Goal: Task Accomplishment & Management: Complete application form

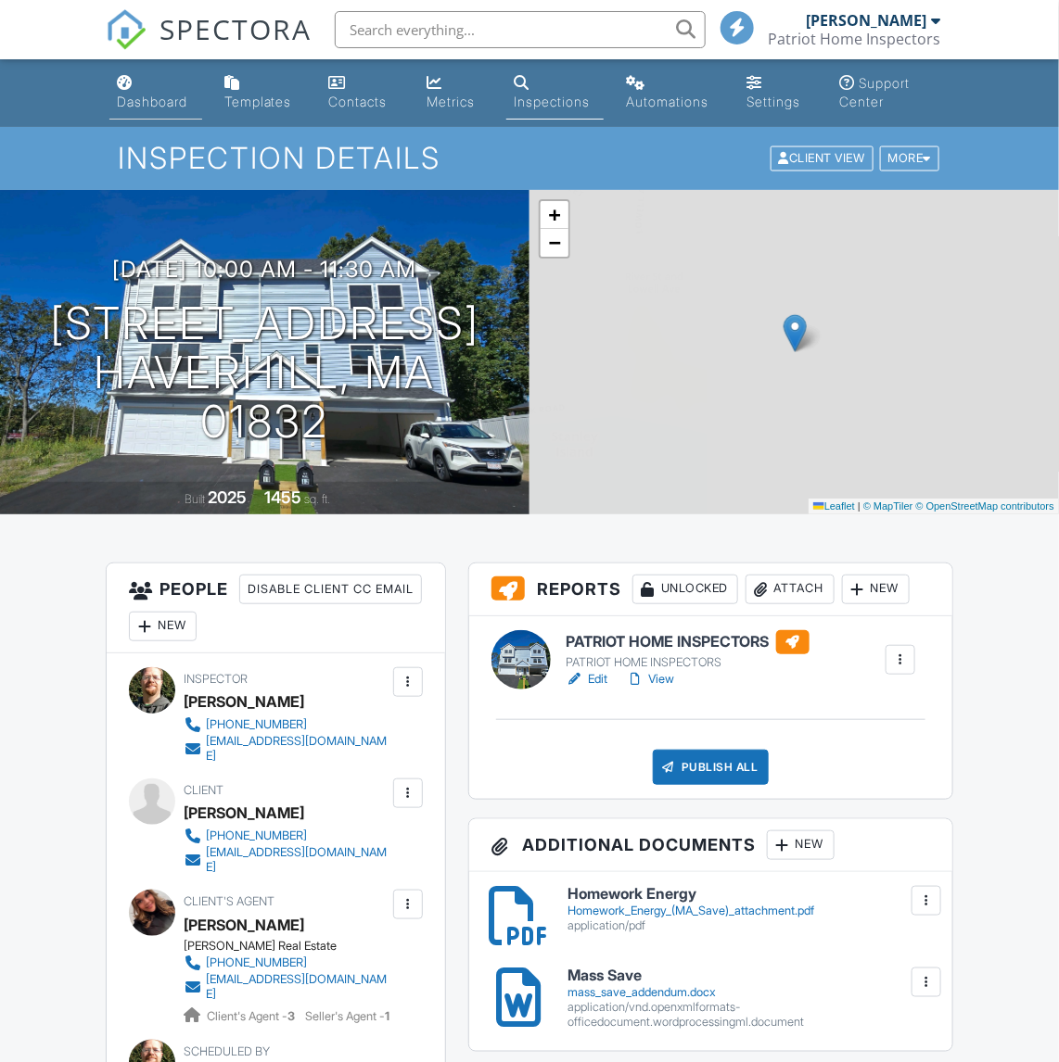
click at [141, 90] on link "Dashboard" at bounding box center [155, 93] width 92 height 53
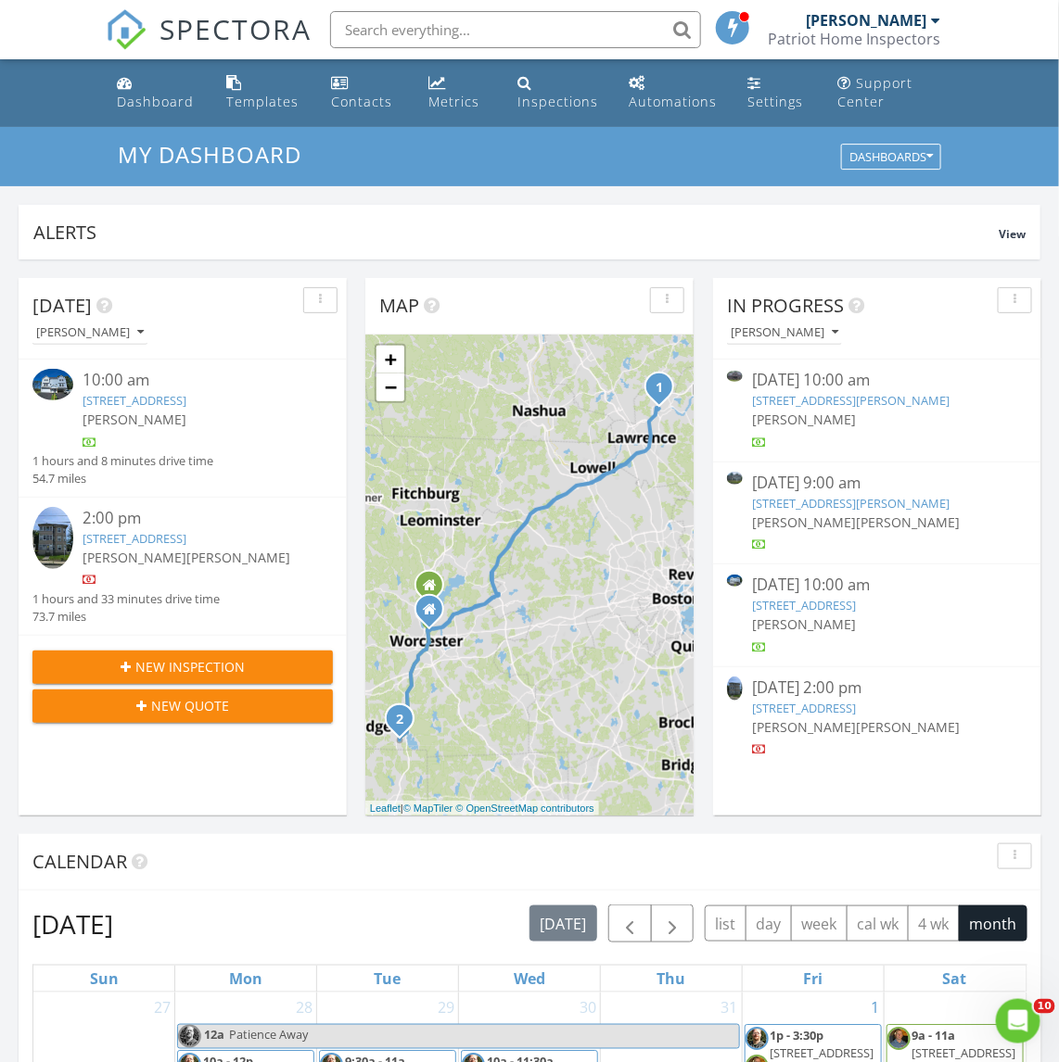
click at [140, 557] on span "[PERSON_NAME]" at bounding box center [135, 558] width 104 height 18
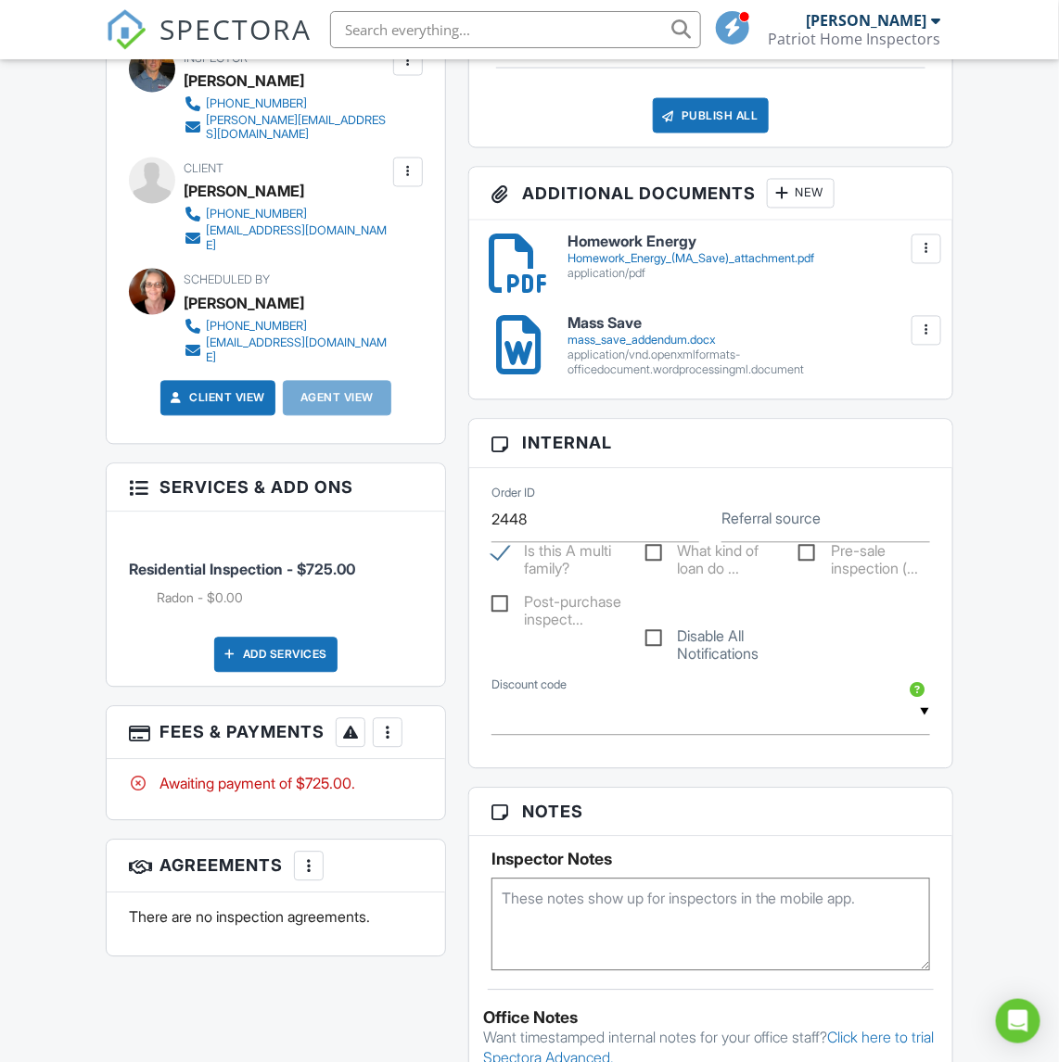
click at [396, 724] on div at bounding box center [387, 733] width 19 height 19
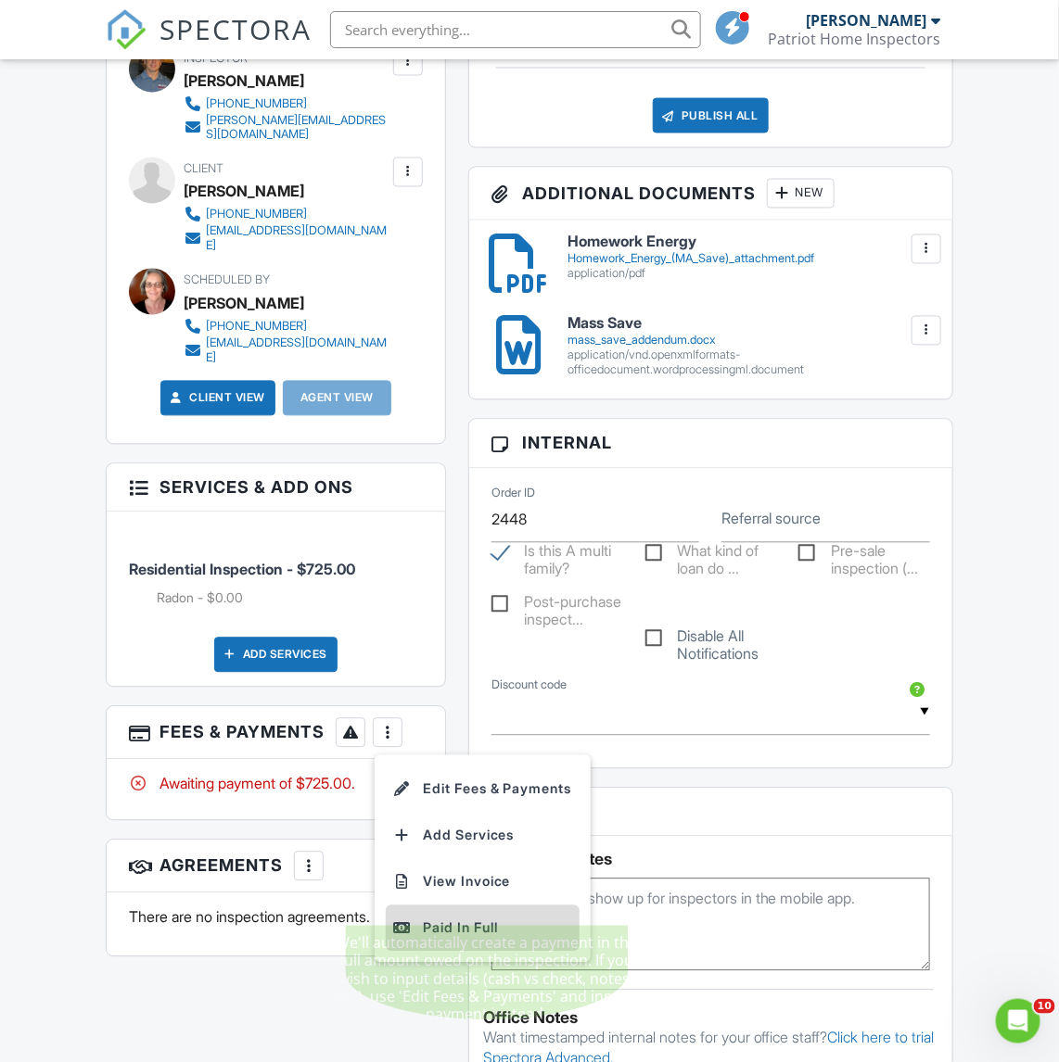
click at [413, 918] on div "Paid In Full" at bounding box center [482, 929] width 179 height 22
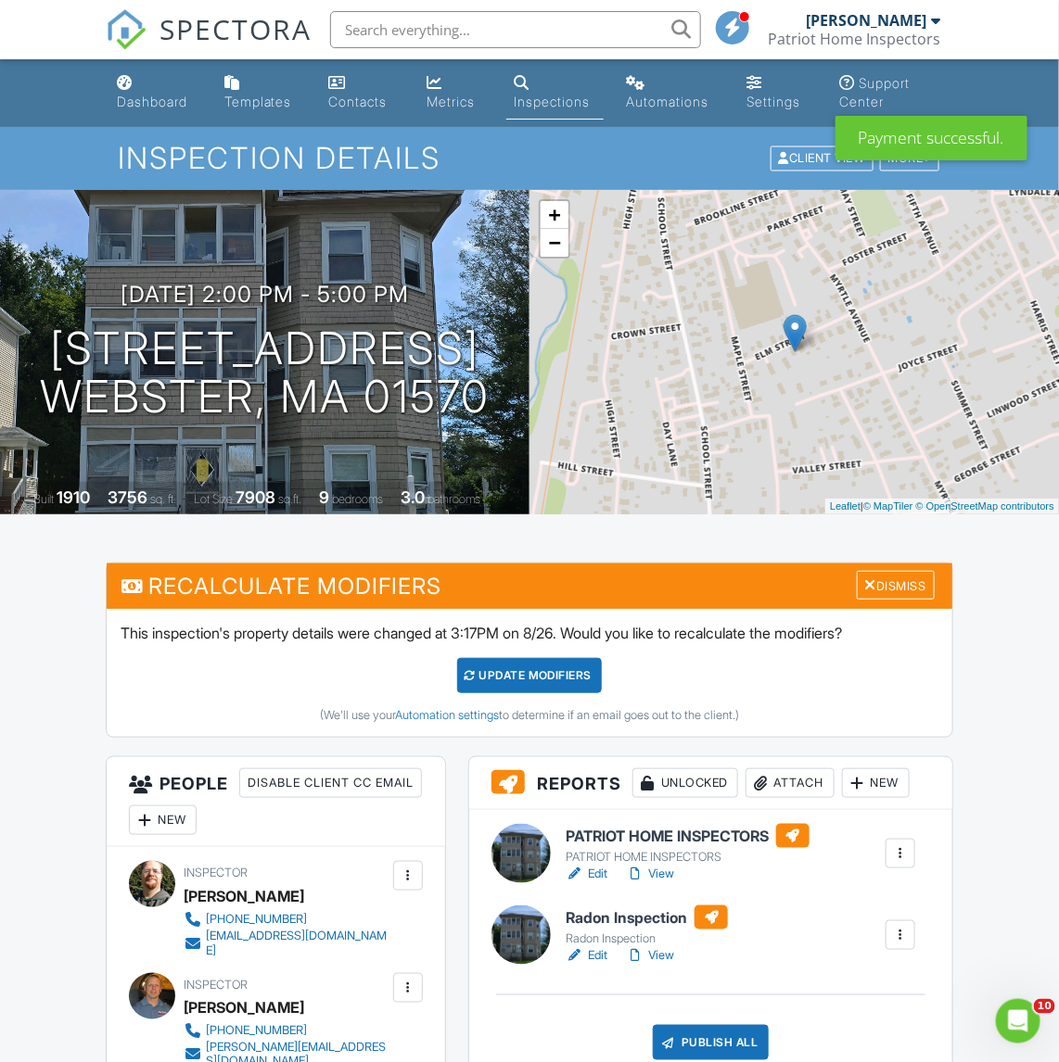
click at [439, 102] on div "Metrics" at bounding box center [450, 102] width 48 height 16
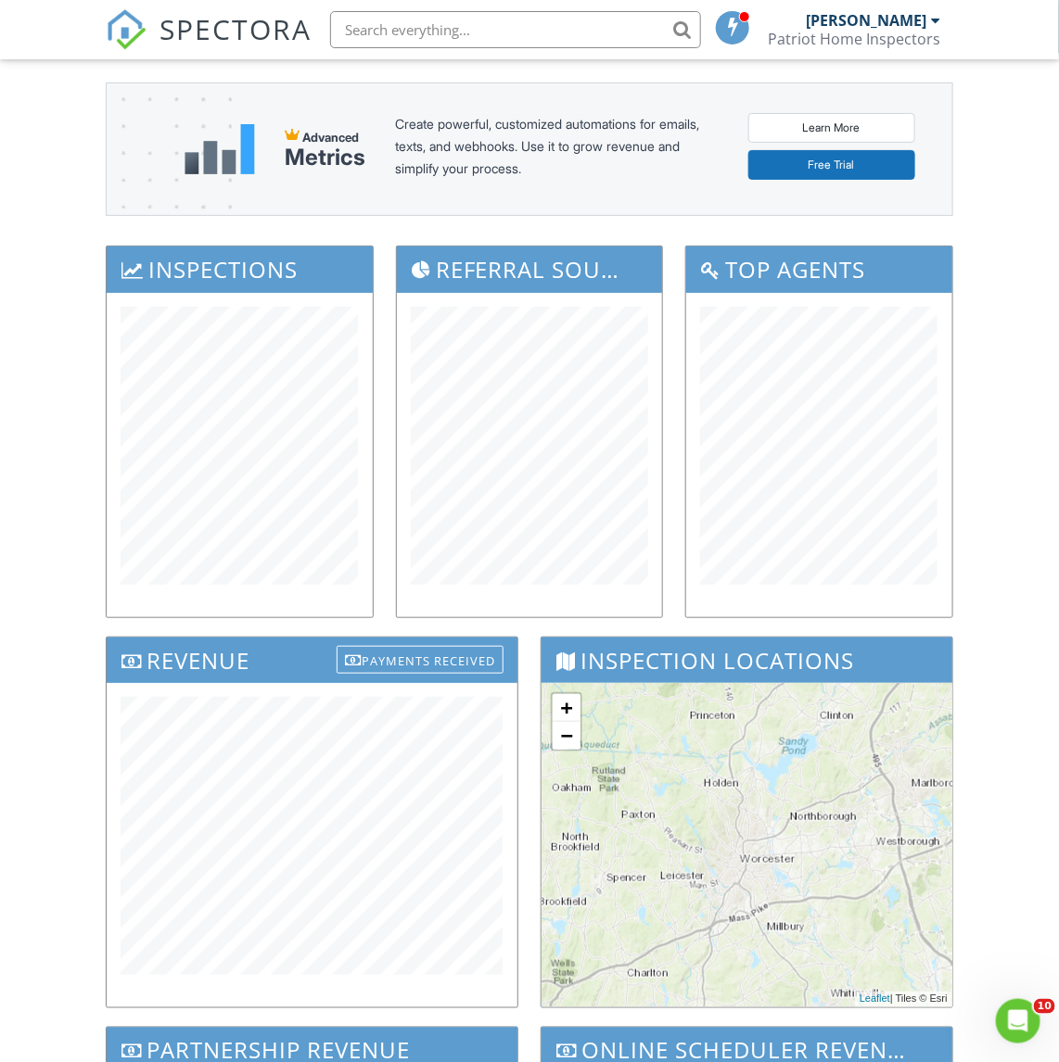
scroll to position [116, 0]
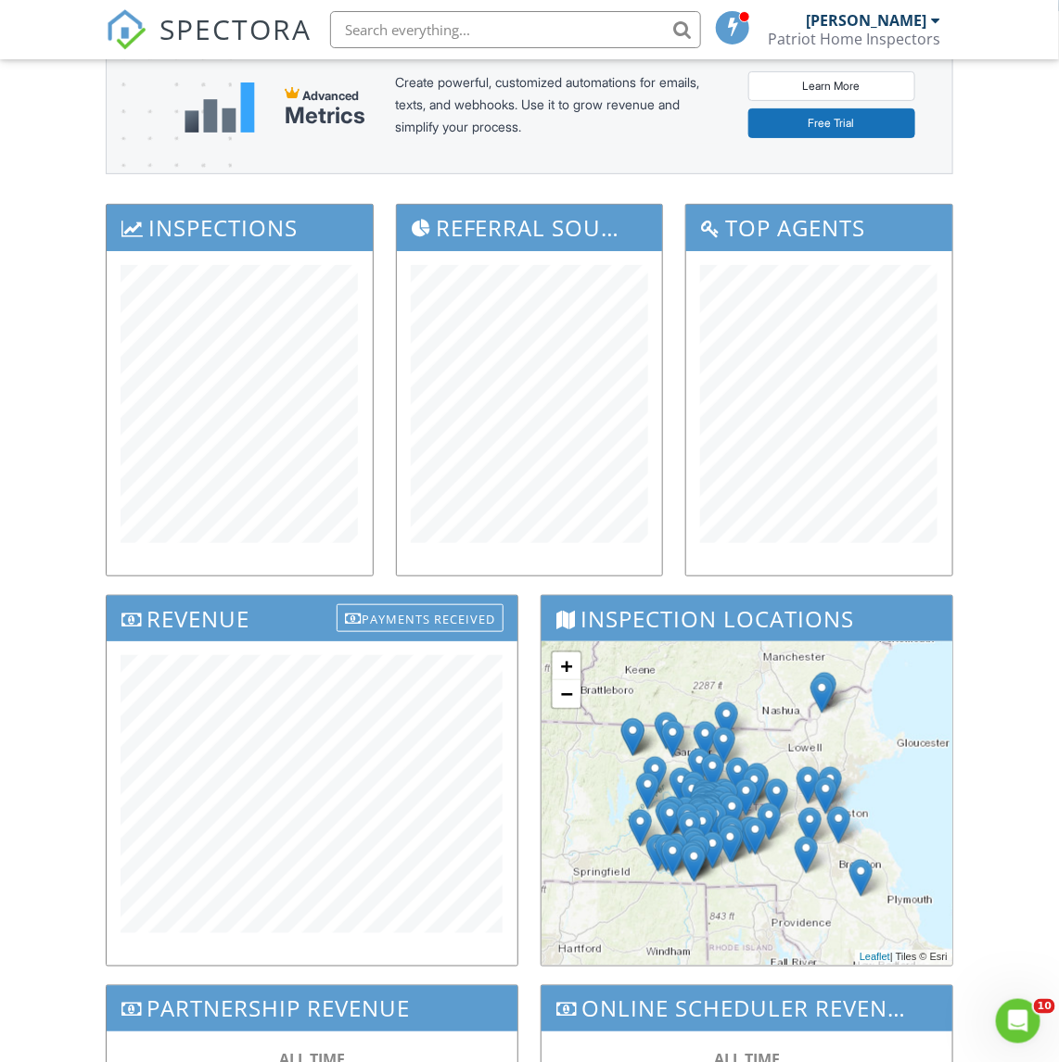
click at [43, 761] on div "Dashboard Templates Contacts Metrics Inspections Automations Settings Support C…" at bounding box center [529, 635] width 1059 height 1384
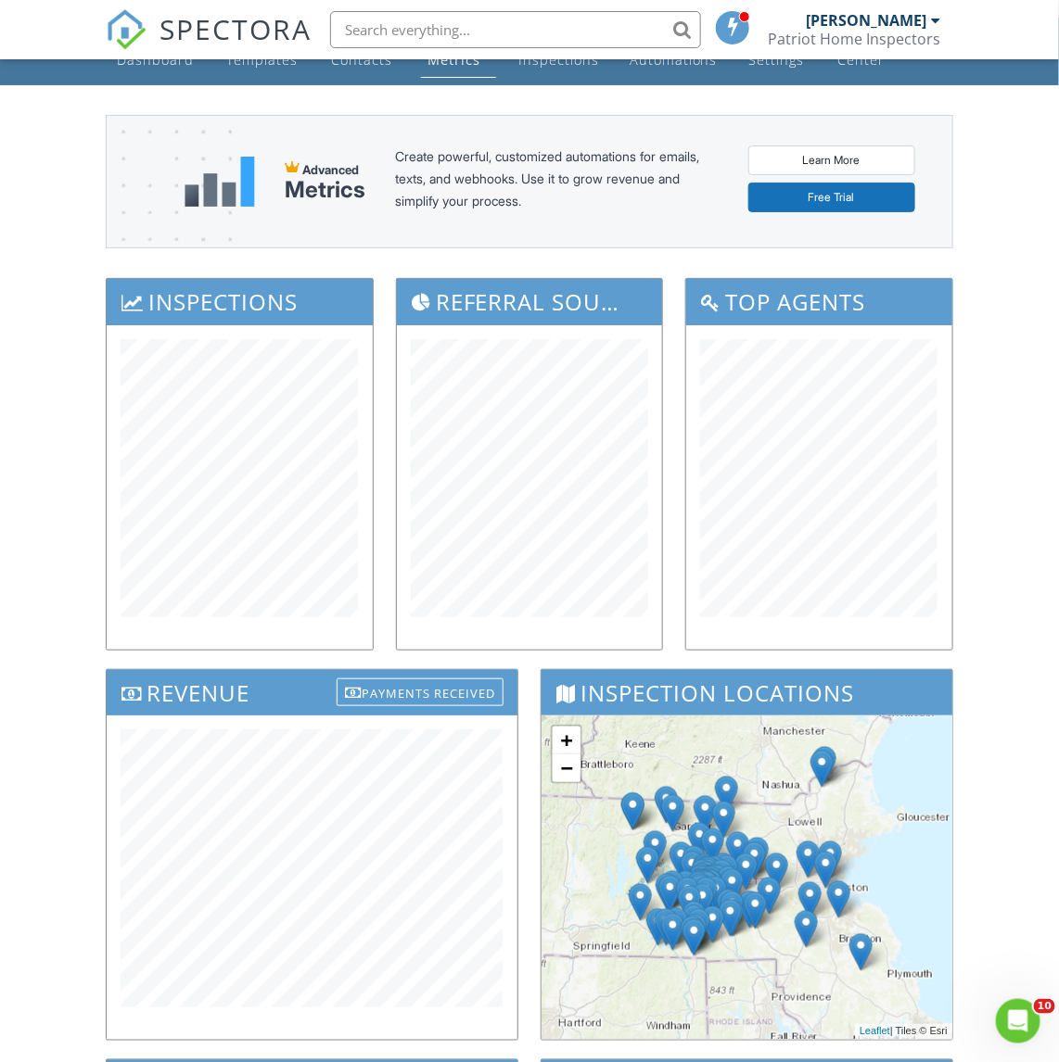
scroll to position [0, 0]
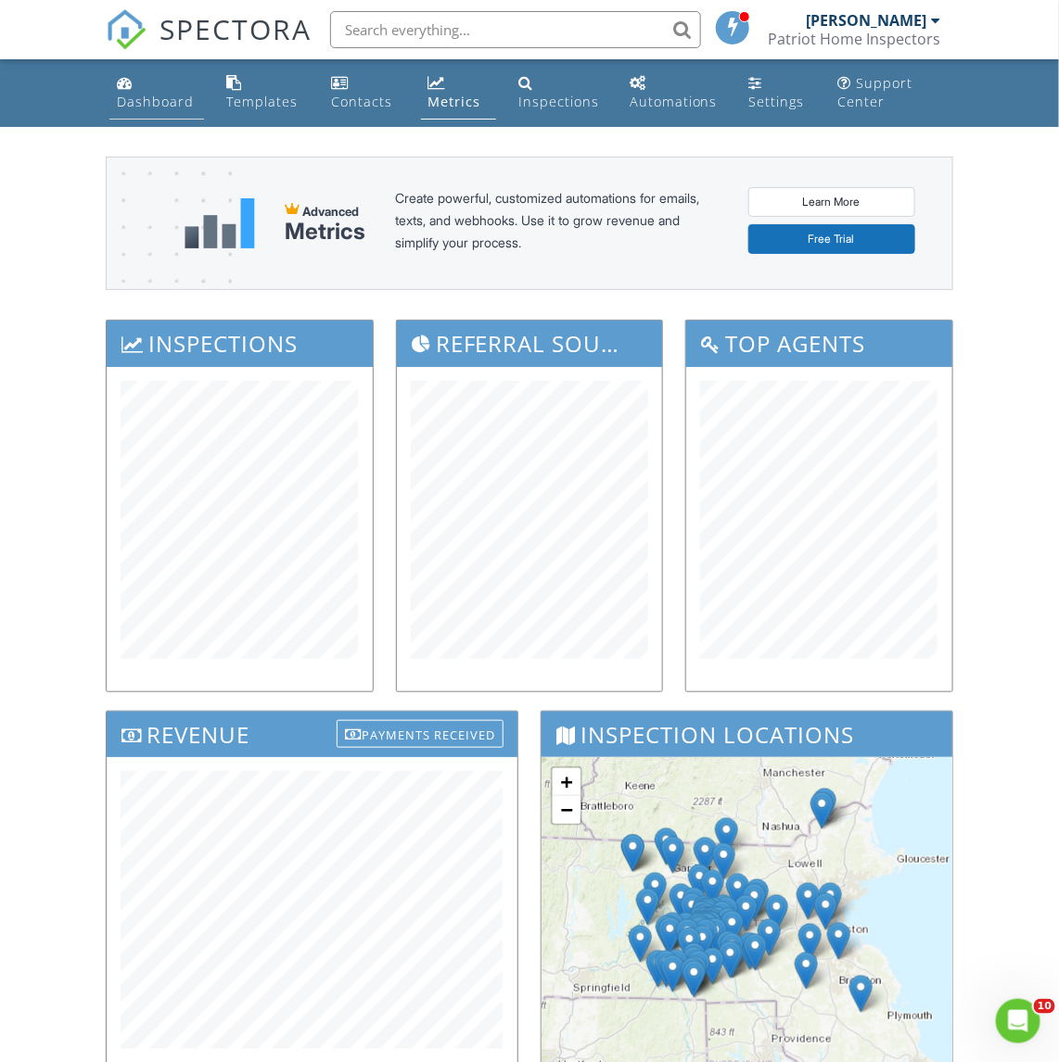
click at [174, 95] on div "Dashboard" at bounding box center [155, 102] width 77 height 18
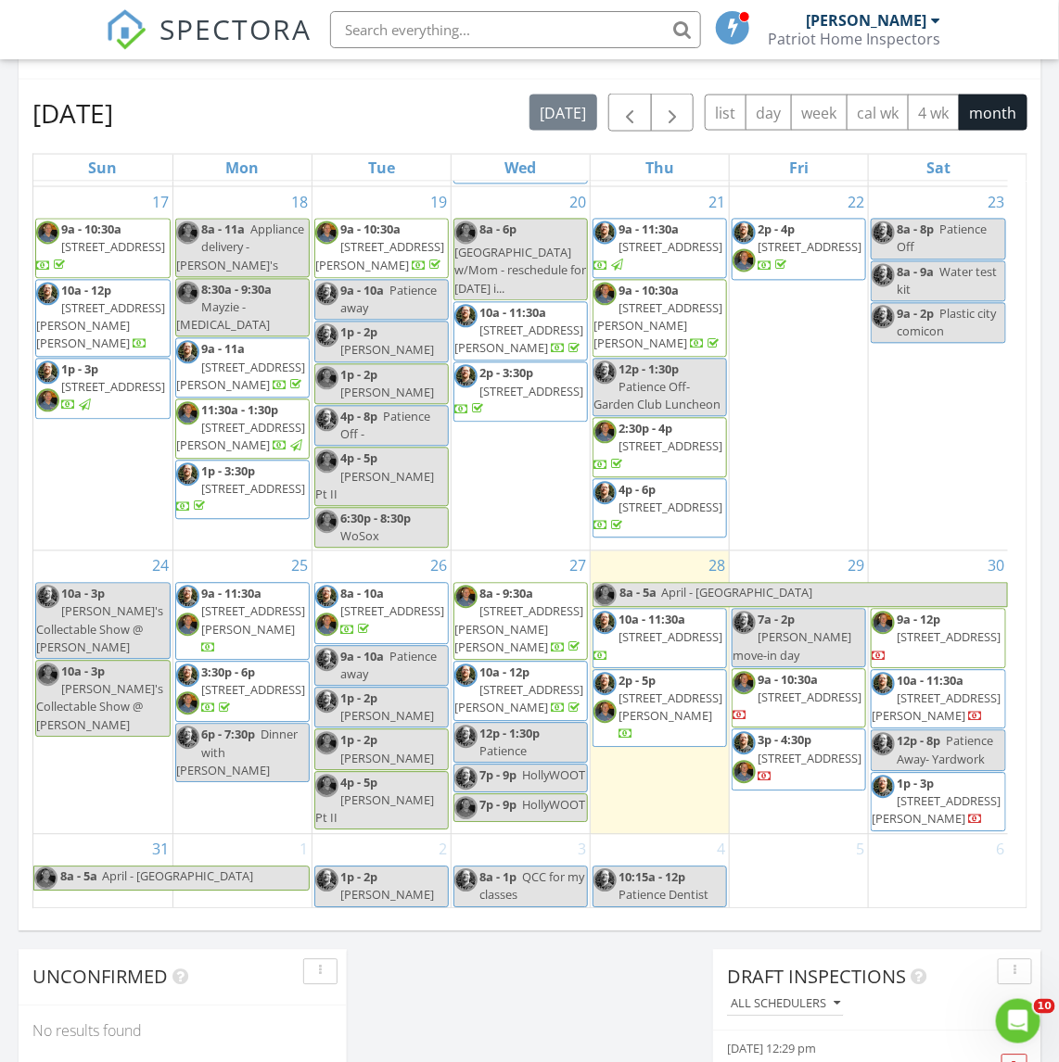
scroll to position [1216, 0]
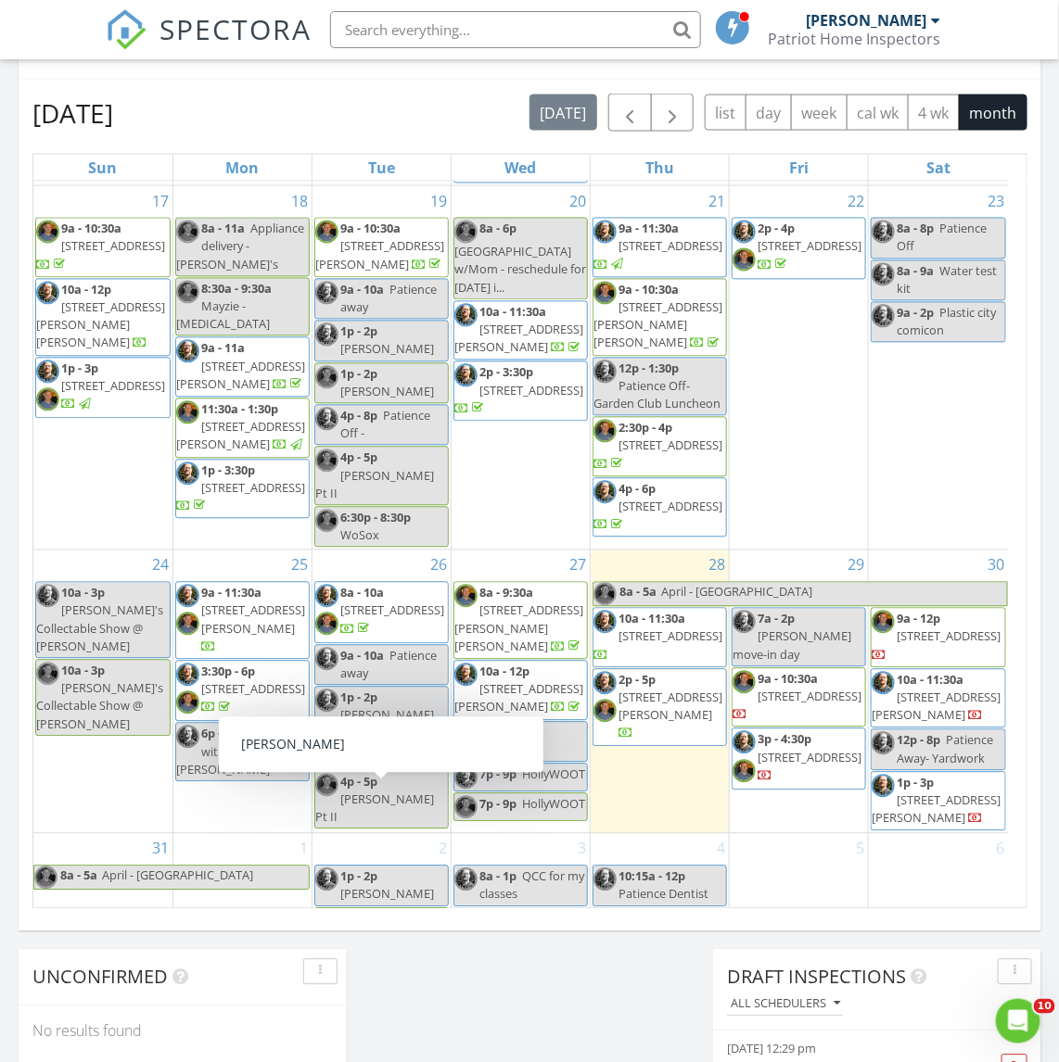
click at [210, 834] on div "1" at bounding box center [242, 922] width 138 height 176
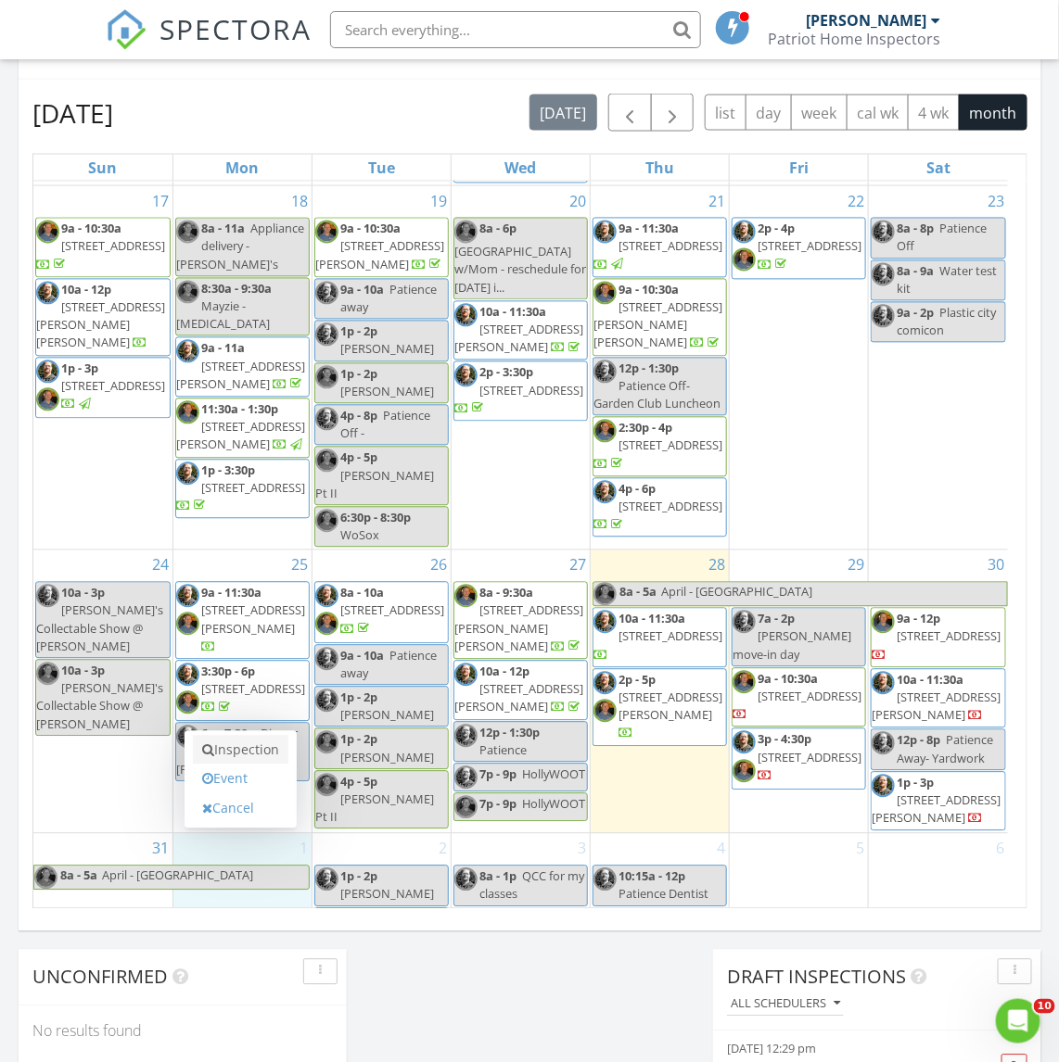
click at [252, 754] on link "Inspection" at bounding box center [240, 751] width 95 height 30
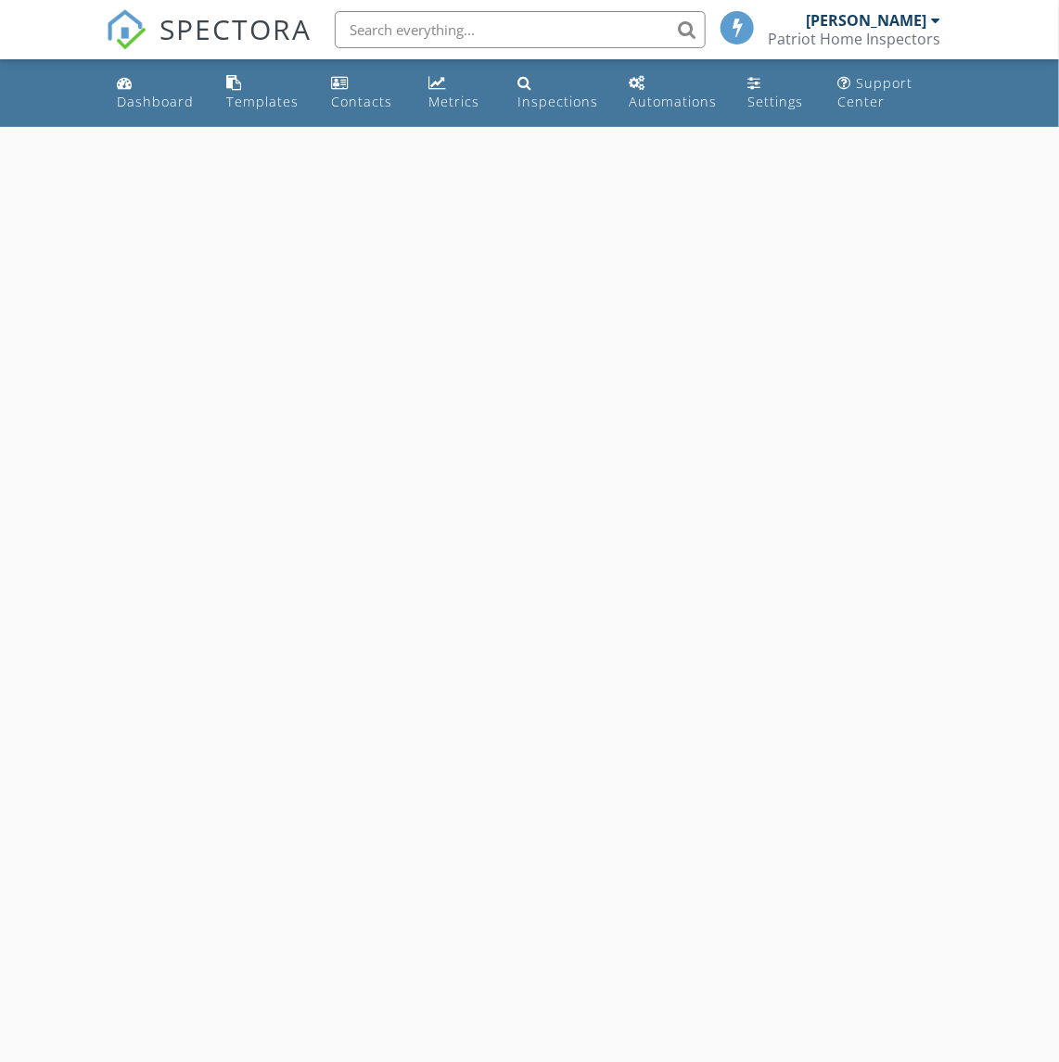
select select "8"
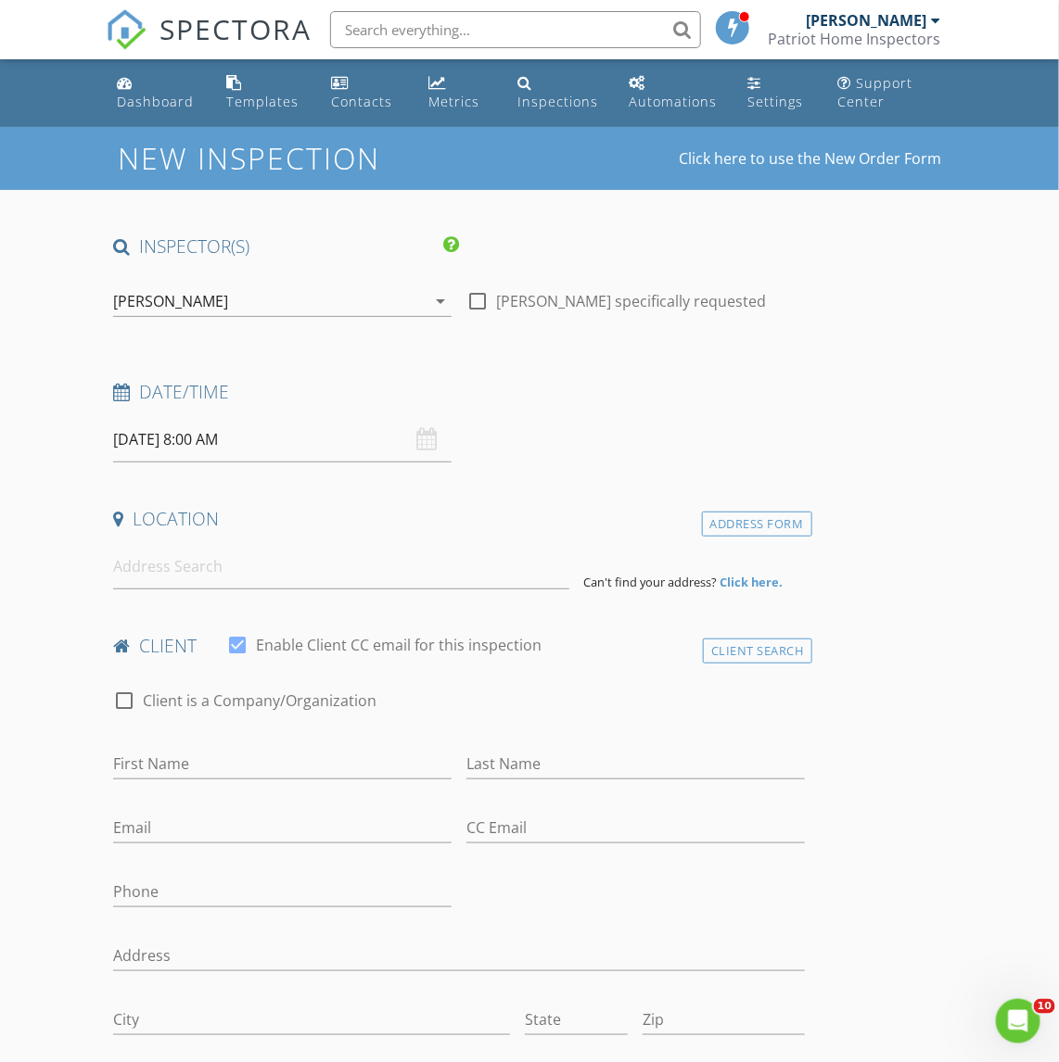
click at [271, 439] on input "[DATE] 8:00 AM" at bounding box center [282, 439] width 338 height 45
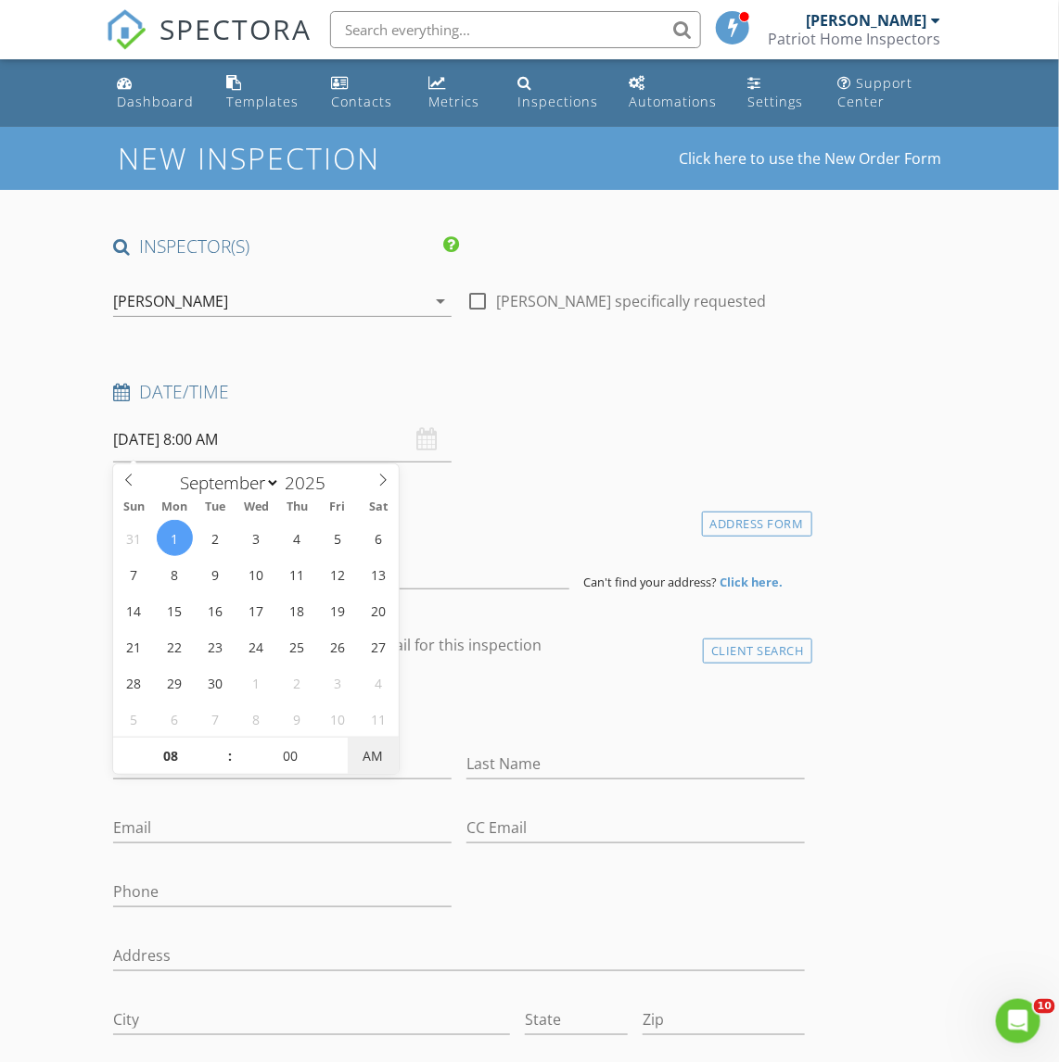
type input "[DATE] 8:00 PM"
click at [364, 757] on span "AM" at bounding box center [373, 756] width 51 height 37
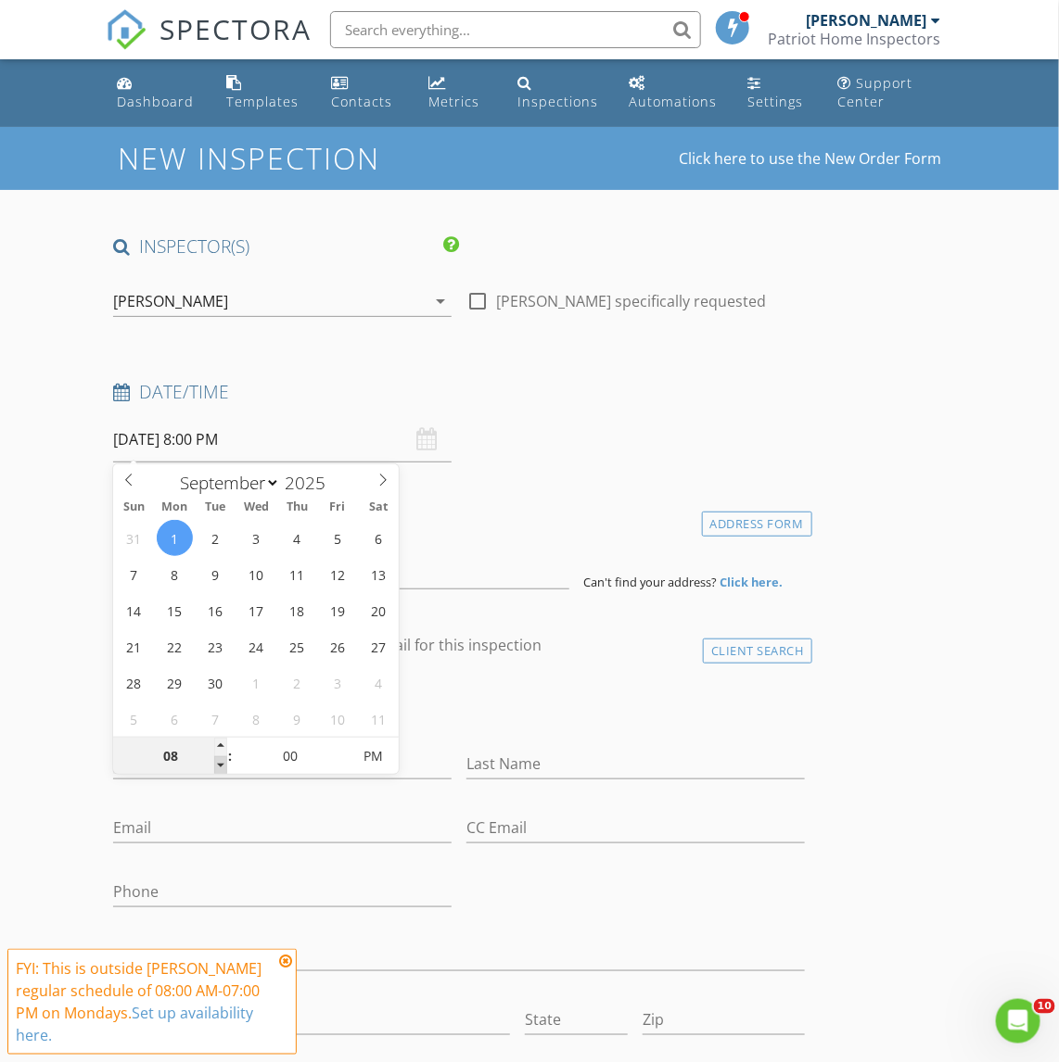
type input "07"
type input "[DATE] 7:00 PM"
click at [223, 765] on span at bounding box center [220, 766] width 13 height 19
type input "06"
type input "[DATE] 6:00 PM"
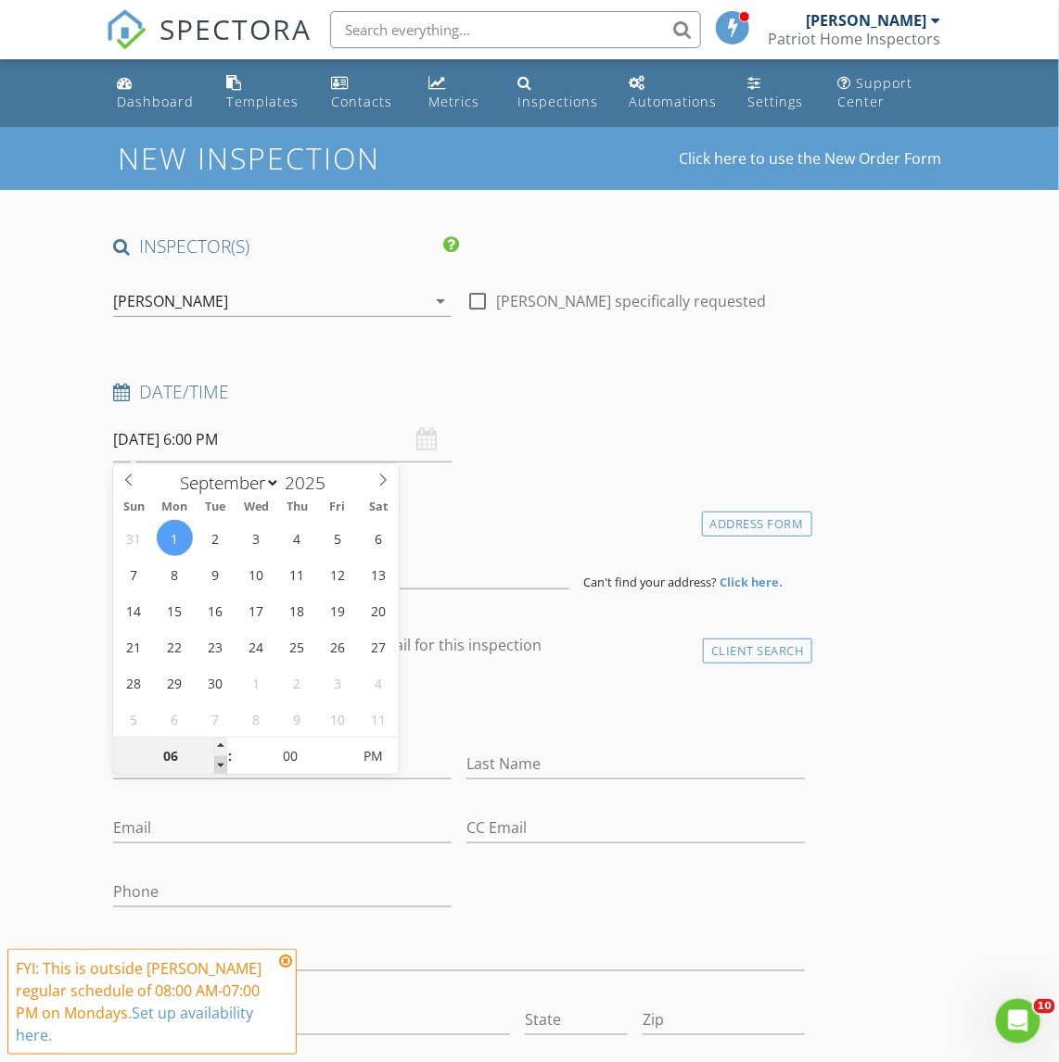
click at [223, 765] on span at bounding box center [220, 766] width 13 height 19
type input "05"
type input "[DATE] 5:00 PM"
click at [223, 765] on span at bounding box center [220, 766] width 13 height 19
type input "04"
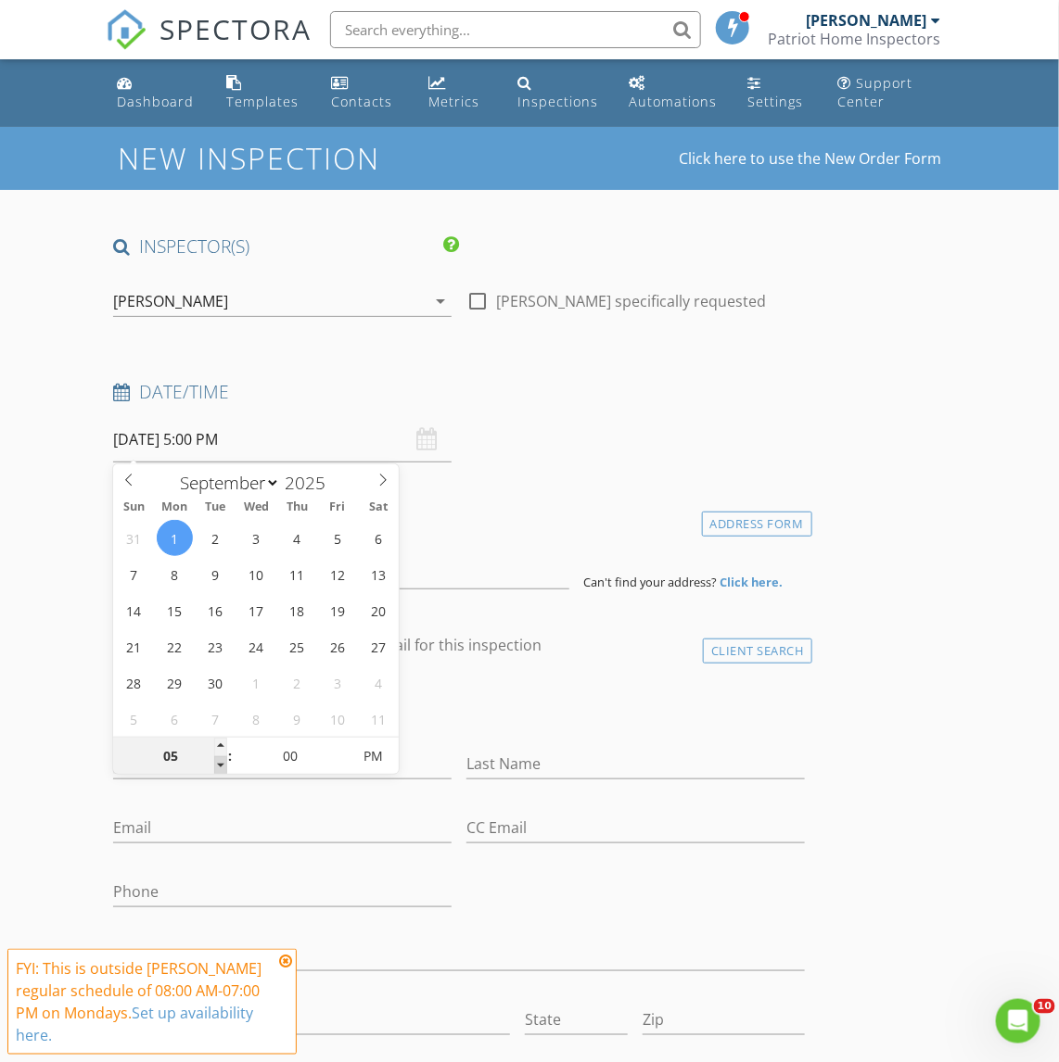
type input "[DATE] 4:00 PM"
click at [220, 765] on span at bounding box center [220, 766] width 13 height 19
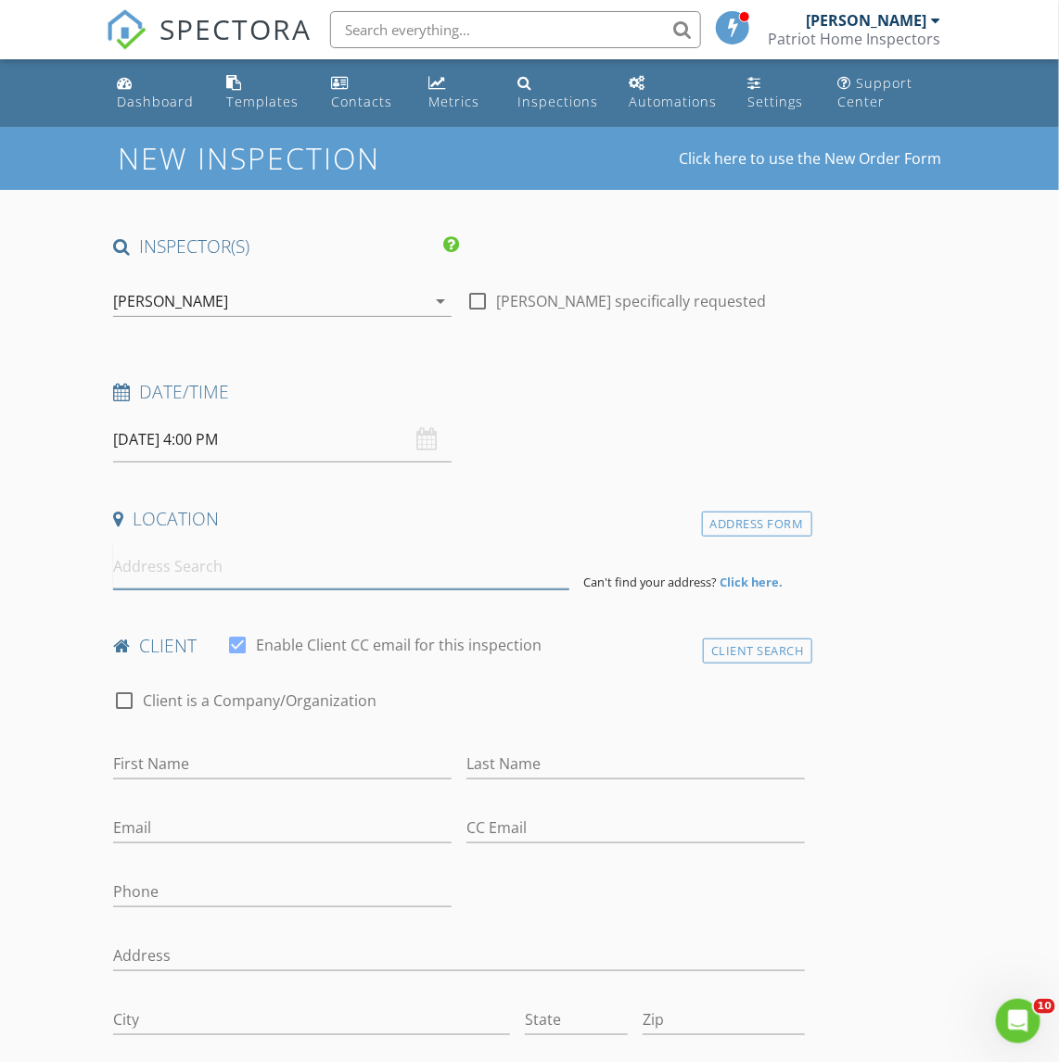
click at [146, 570] on input at bounding box center [341, 566] width 456 height 45
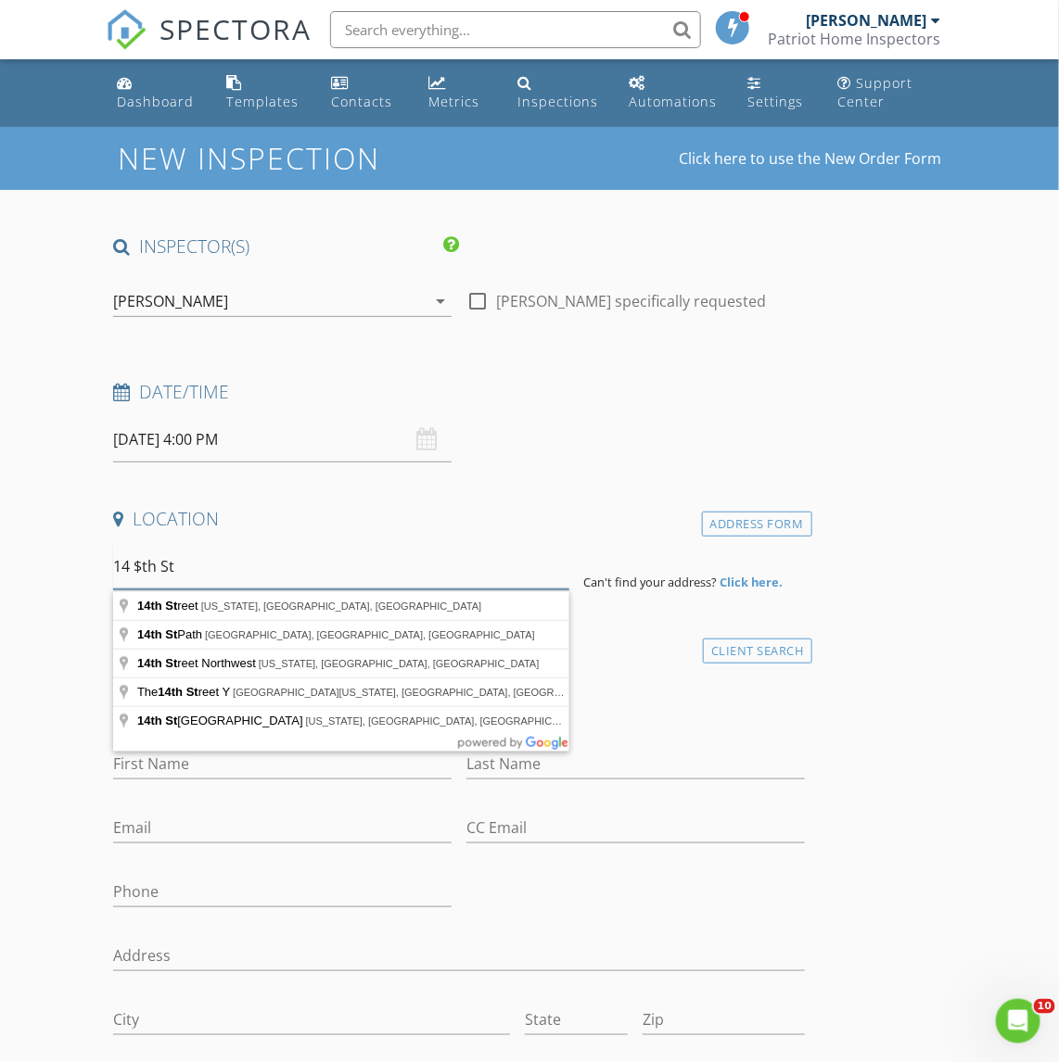
click at [135, 573] on input "14 $th St" at bounding box center [341, 566] width 456 height 45
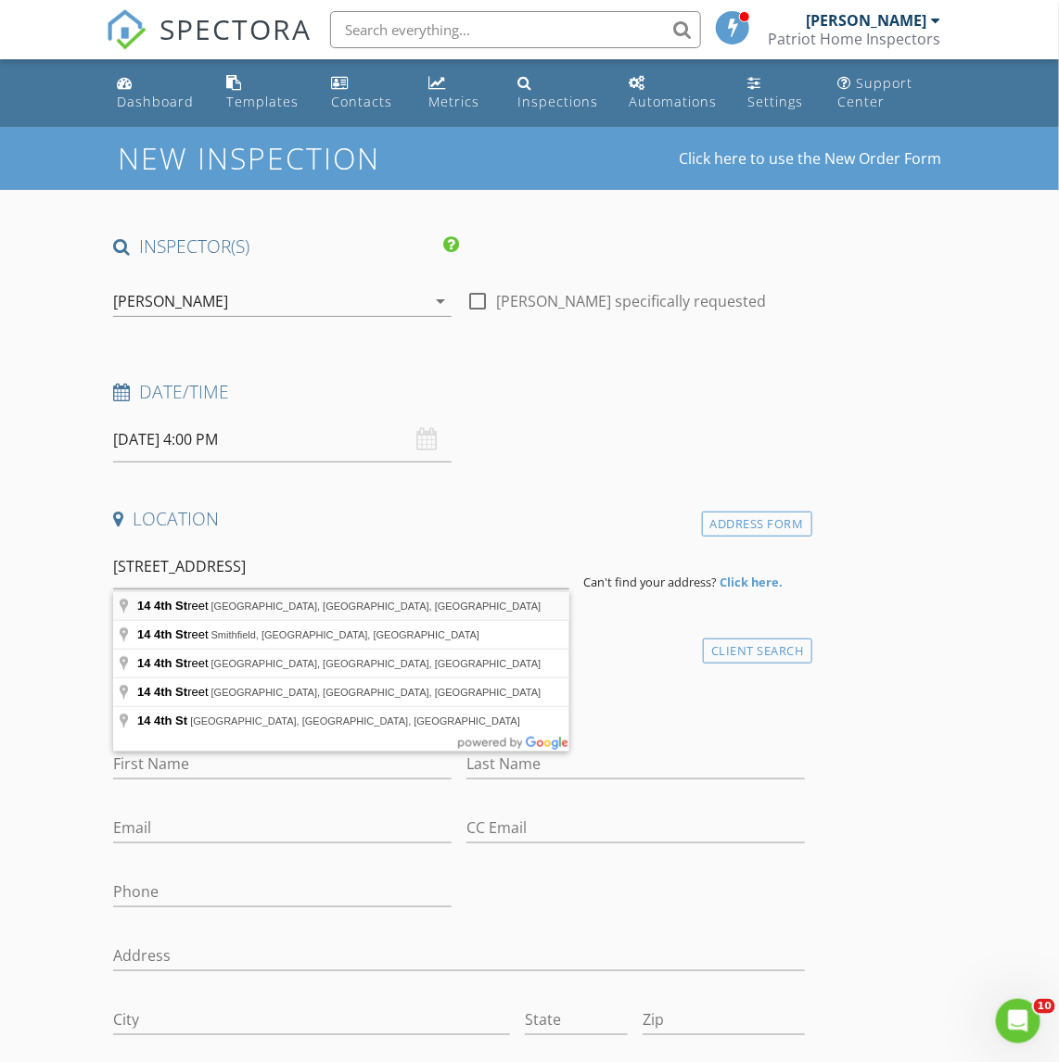
type input "[STREET_ADDRESS]"
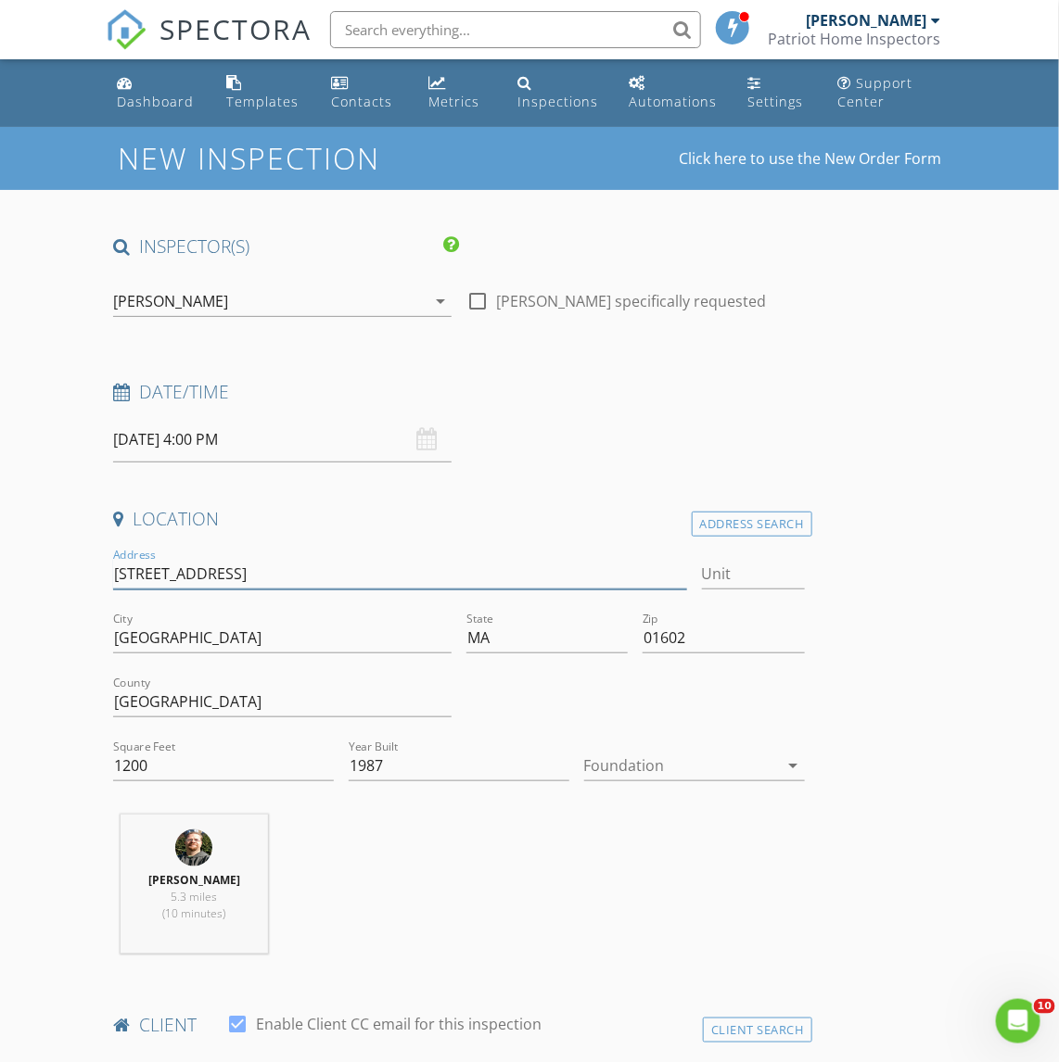
drag, startPoint x: 170, startPoint y: 576, endPoint x: 83, endPoint y: 576, distance: 86.2
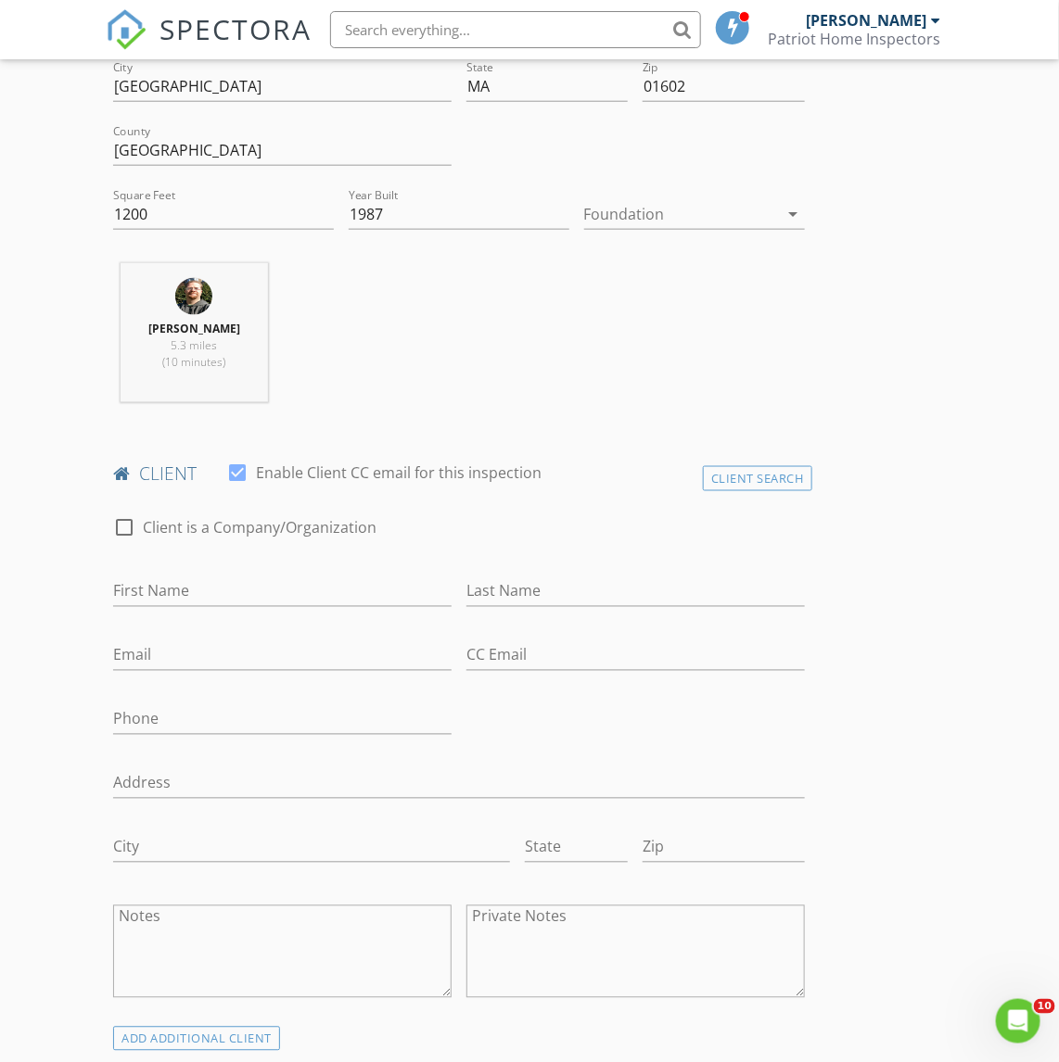
scroll to position [579, 0]
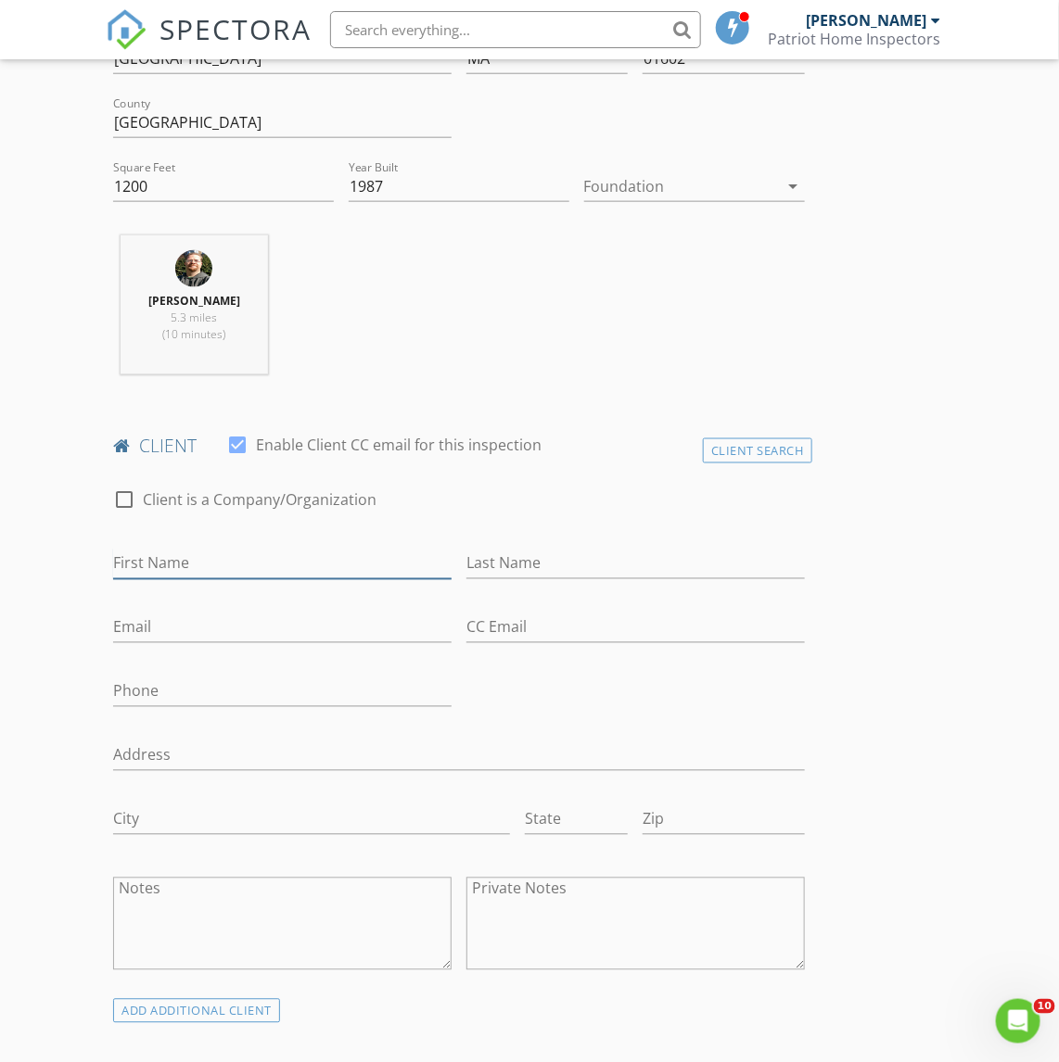
click at [172, 571] on input "First Name" at bounding box center [282, 564] width 338 height 31
type input "[PERSON_NAME]"
click at [516, 571] on input "Last Name" at bounding box center [635, 564] width 338 height 31
type input "[PERSON_NAME]"
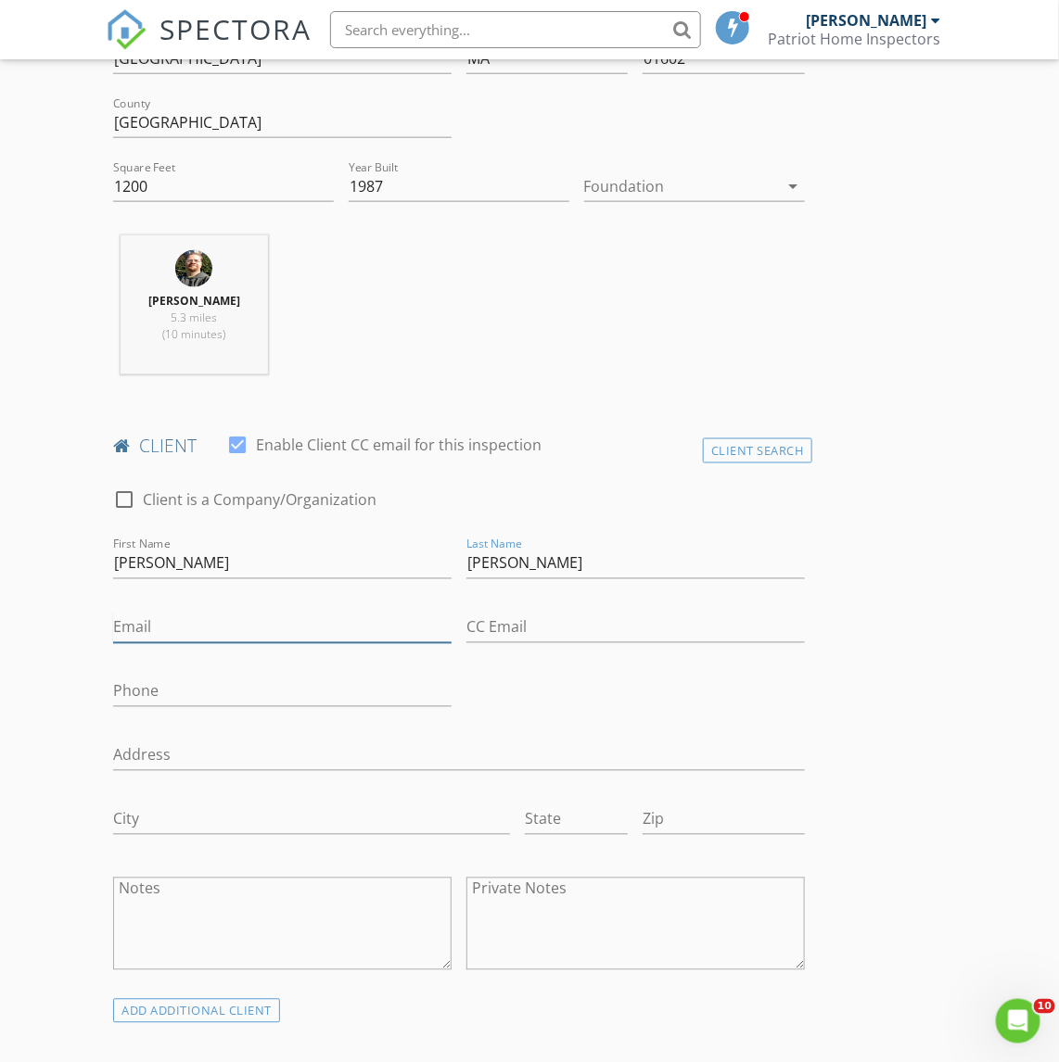
click at [182, 633] on input "Email" at bounding box center [282, 628] width 338 height 31
type input "[EMAIL_ADDRESS][DOMAIN_NAME]"
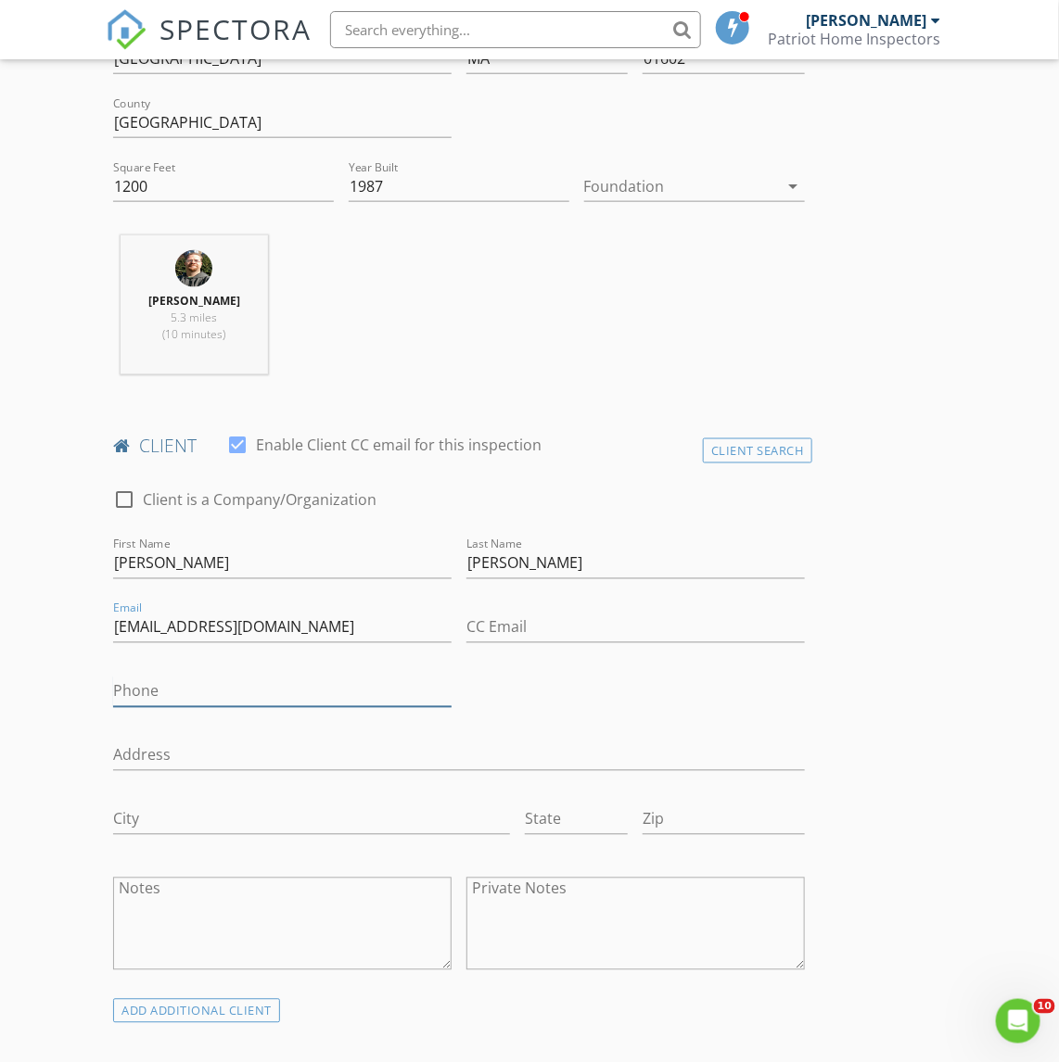
click at [139, 693] on input "Phone" at bounding box center [282, 692] width 338 height 31
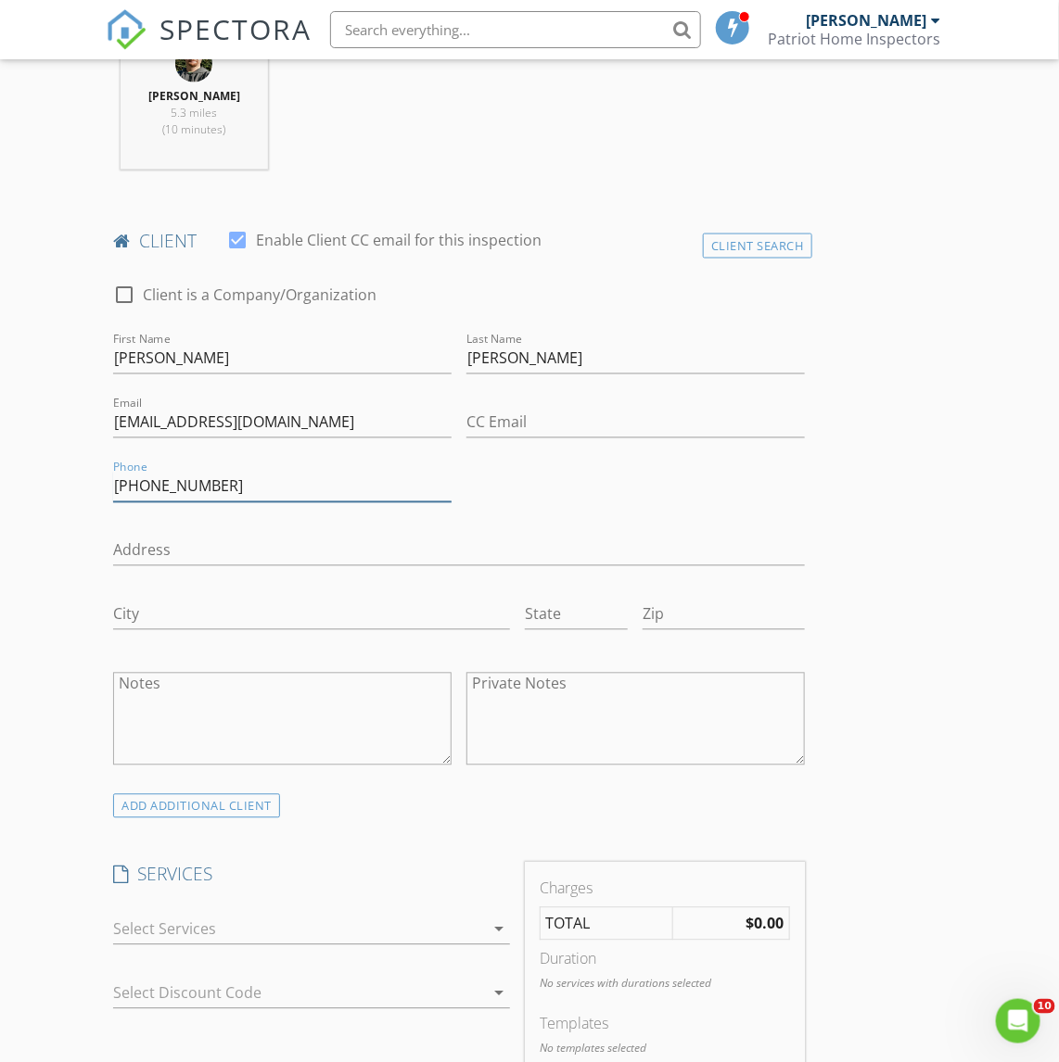
scroll to position [927, 0]
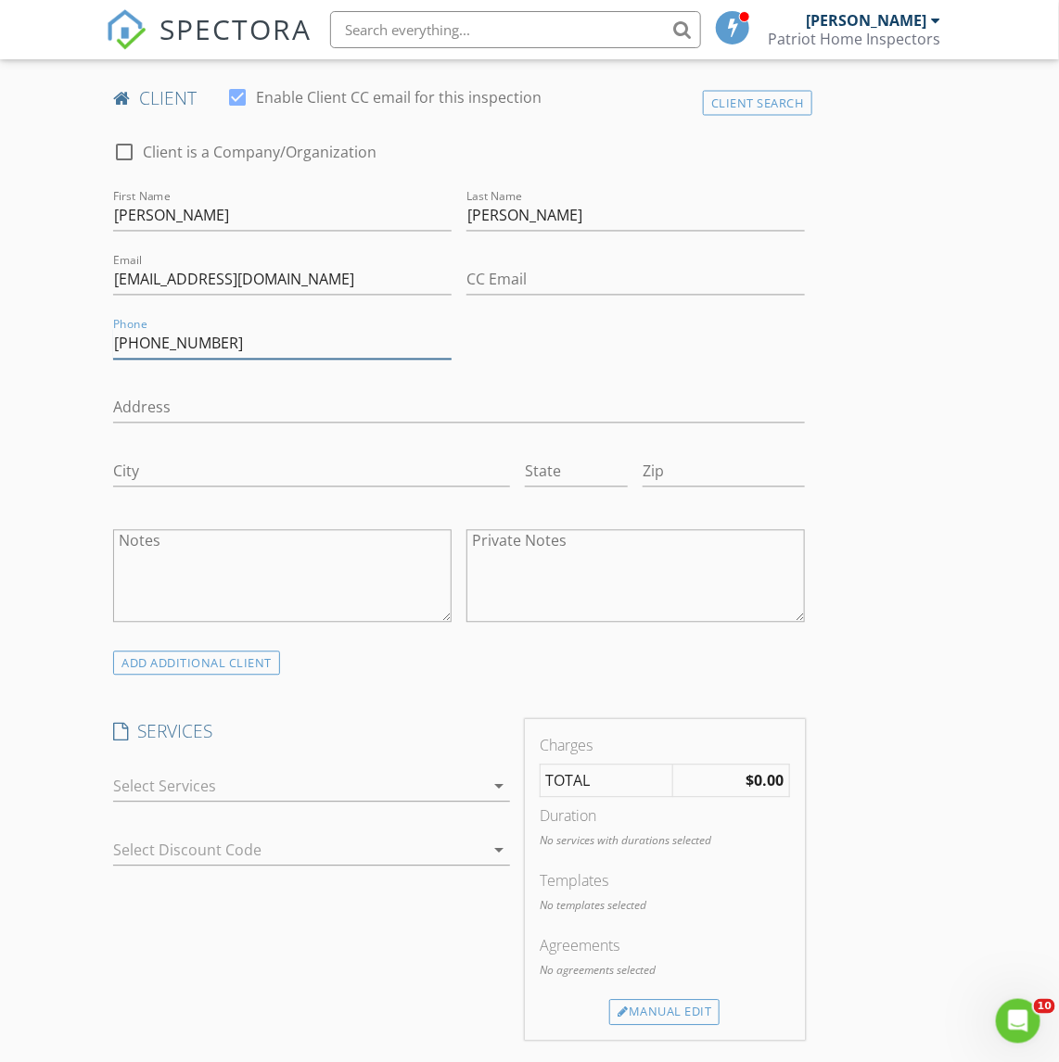
type input "[PHONE_NUMBER]"
click at [173, 783] on div at bounding box center [298, 787] width 371 height 30
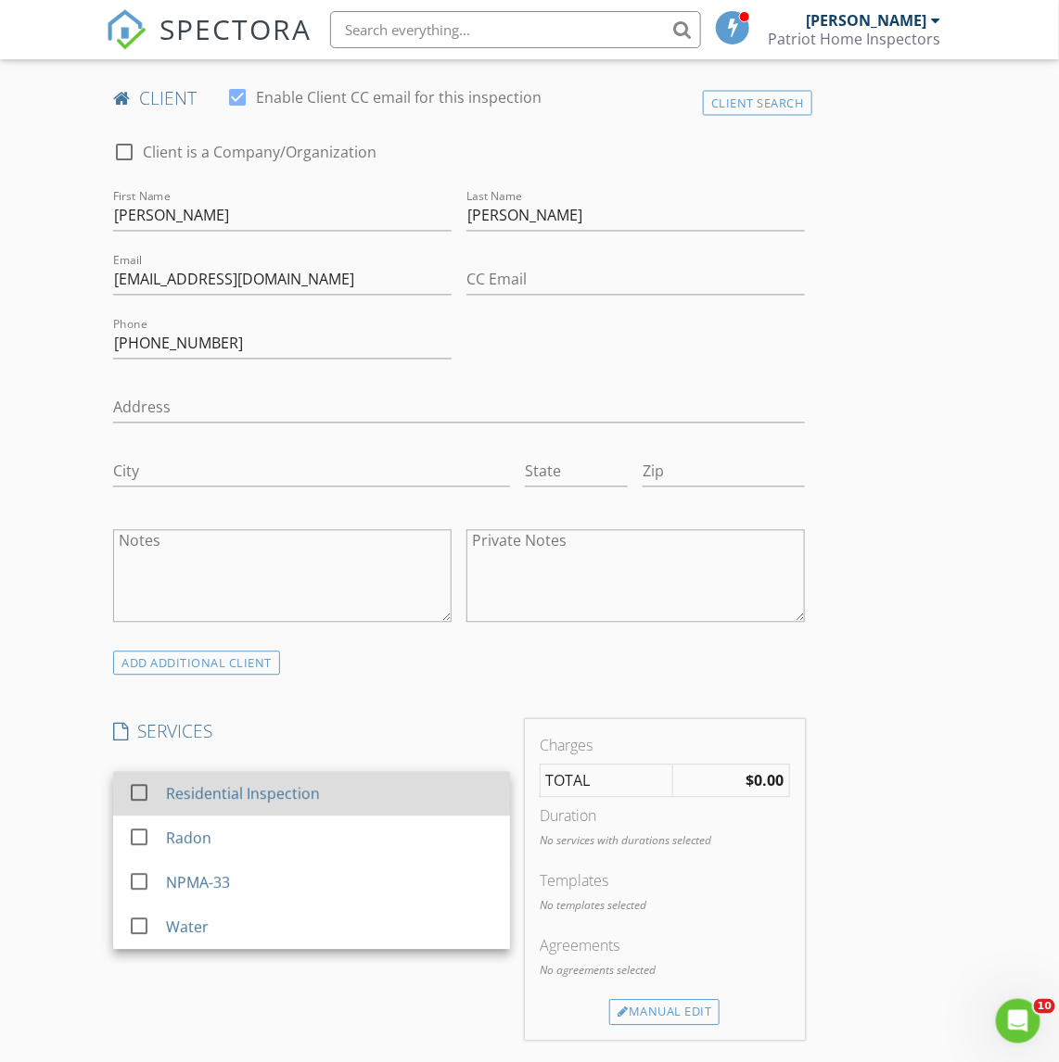
click at [144, 790] on div at bounding box center [139, 794] width 32 height 32
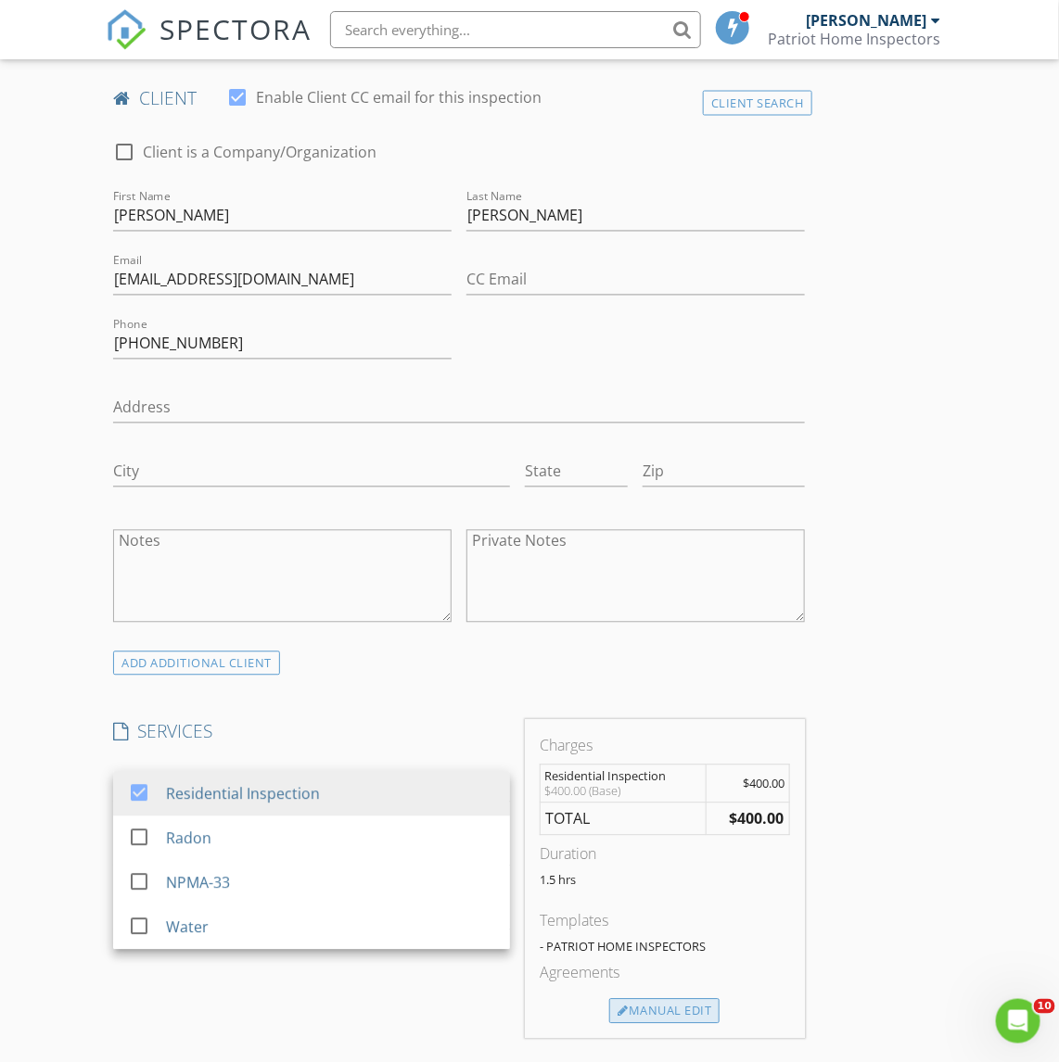
click at [635, 1021] on div "Manual Edit" at bounding box center [664, 1012] width 110 height 26
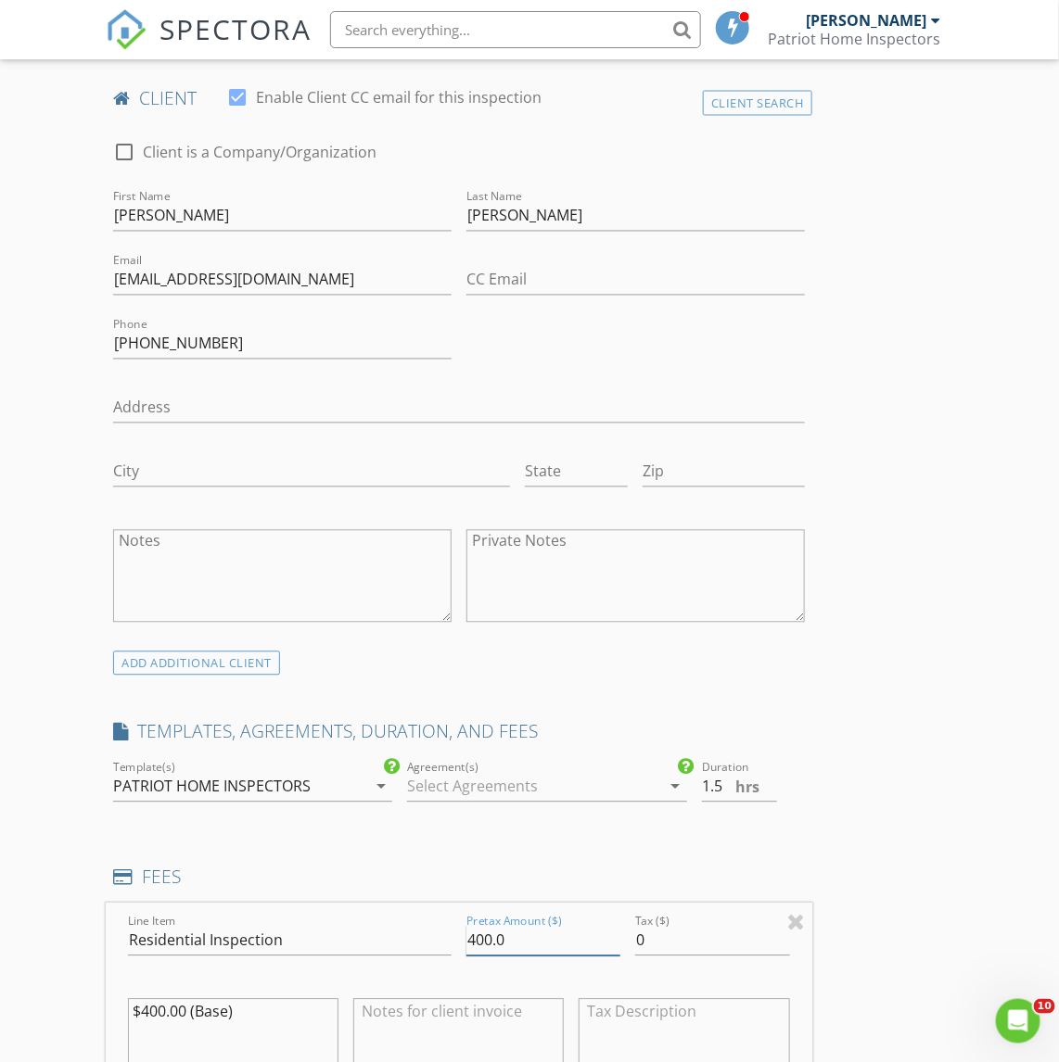
drag, startPoint x: 520, startPoint y: 935, endPoint x: 405, endPoint y: 947, distance: 115.6
click at [431, 947] on div "Line Item Residential Inspection Pretax Amount ($) 400.0 Tax ($) 0 $400.00 (Bas…" at bounding box center [459, 1015] width 706 height 223
type input "450.00"
click at [35, 817] on div "New Inspection Click here to use the New Order Form INSPECTOR(S) check_box [PER…" at bounding box center [529, 983] width 1059 height 3567
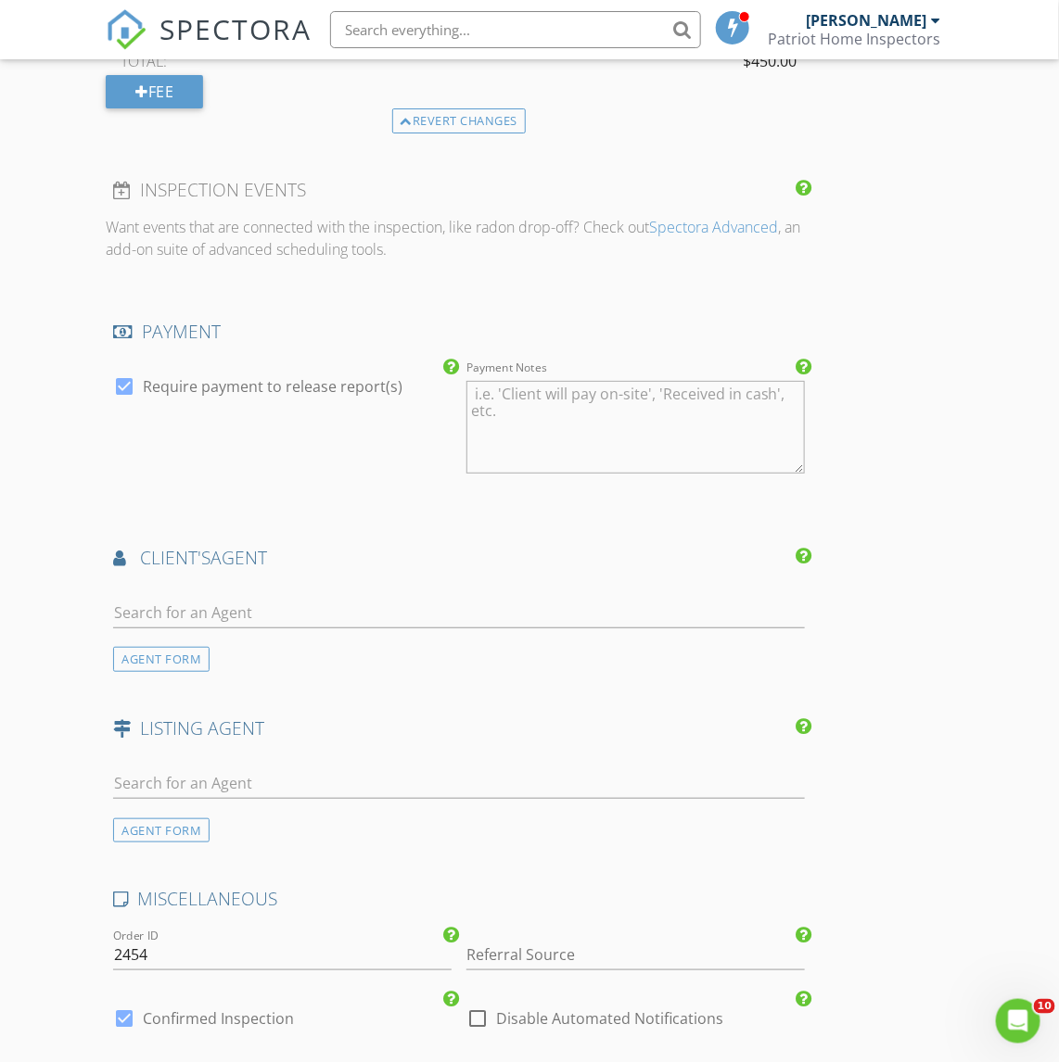
scroll to position [2086, 0]
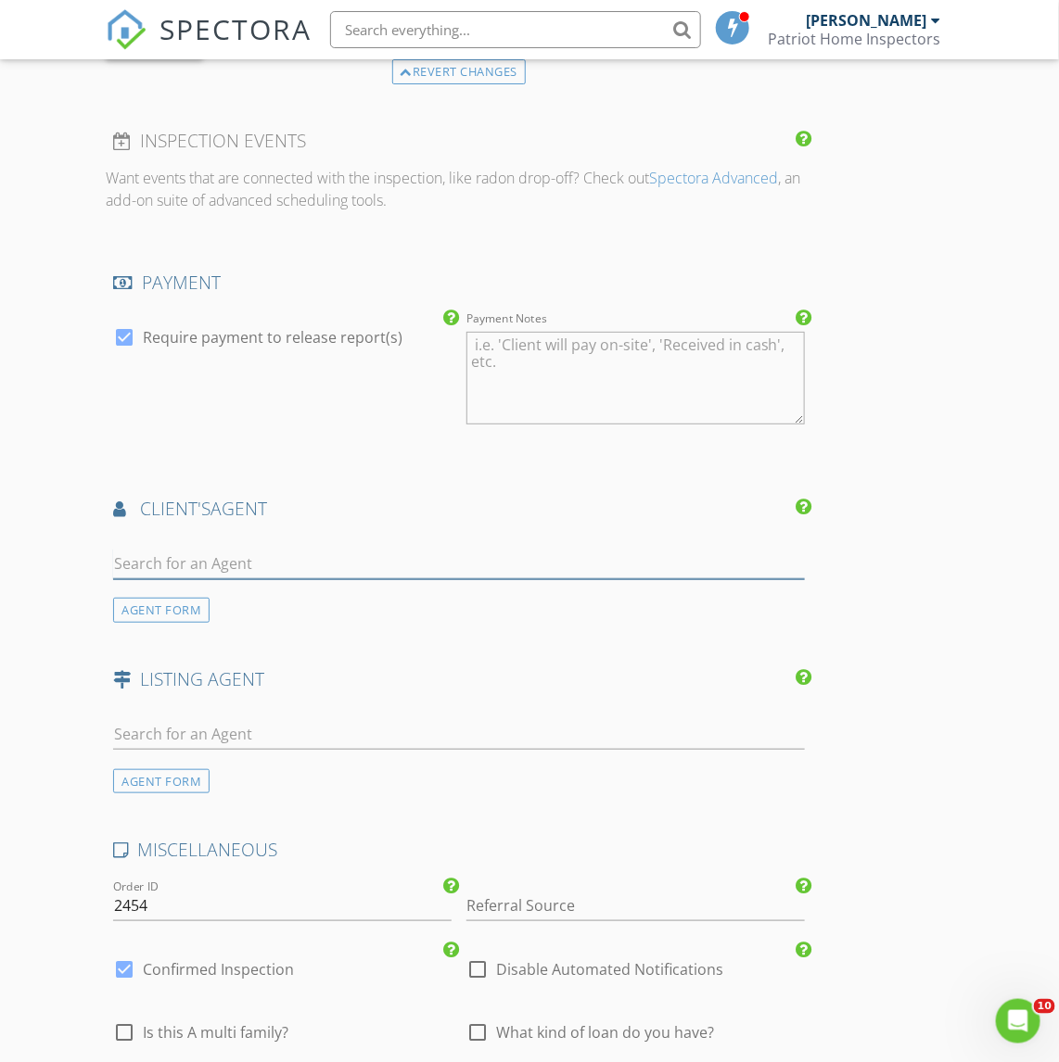
click at [210, 573] on input "text" at bounding box center [458, 564] width 691 height 31
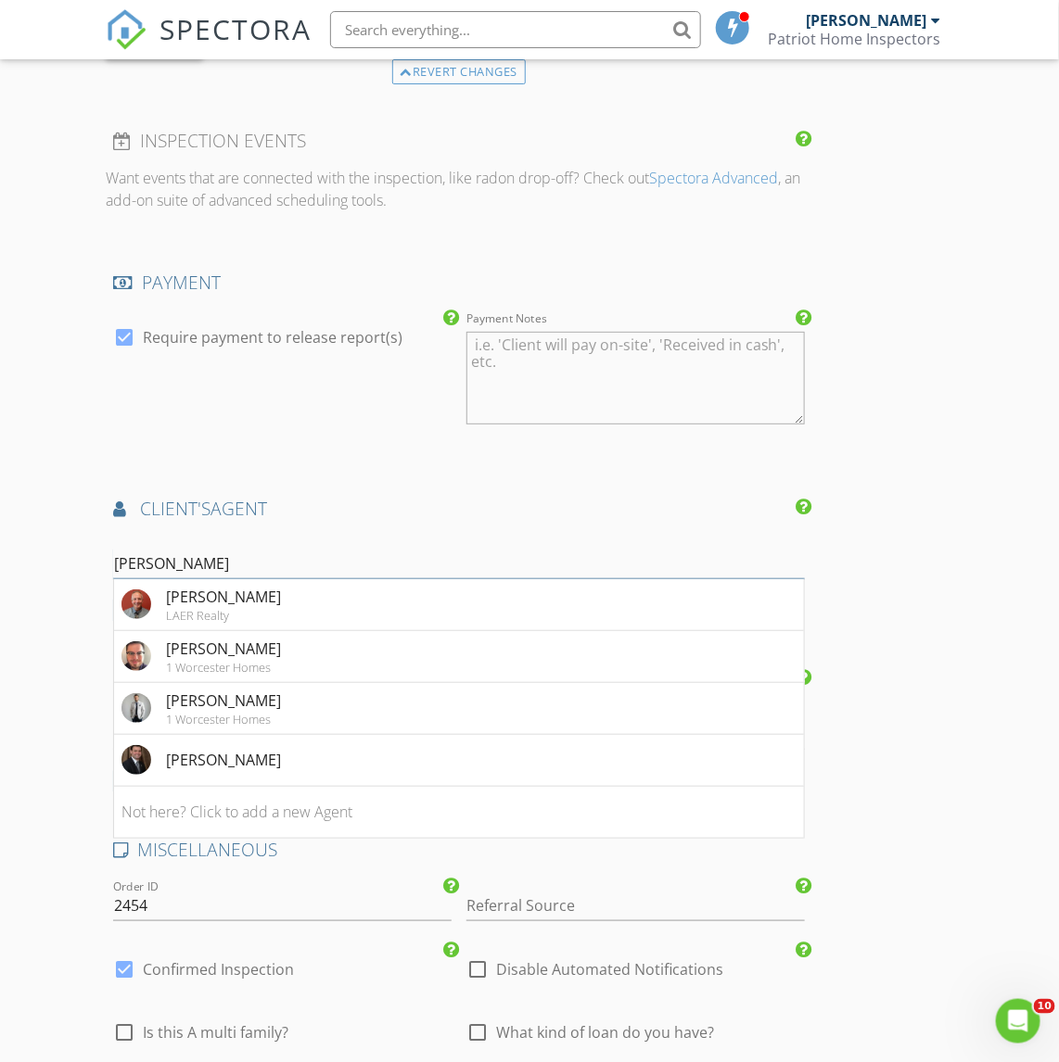
drag, startPoint x: 207, startPoint y: 576, endPoint x: 42, endPoint y: 572, distance: 165.1
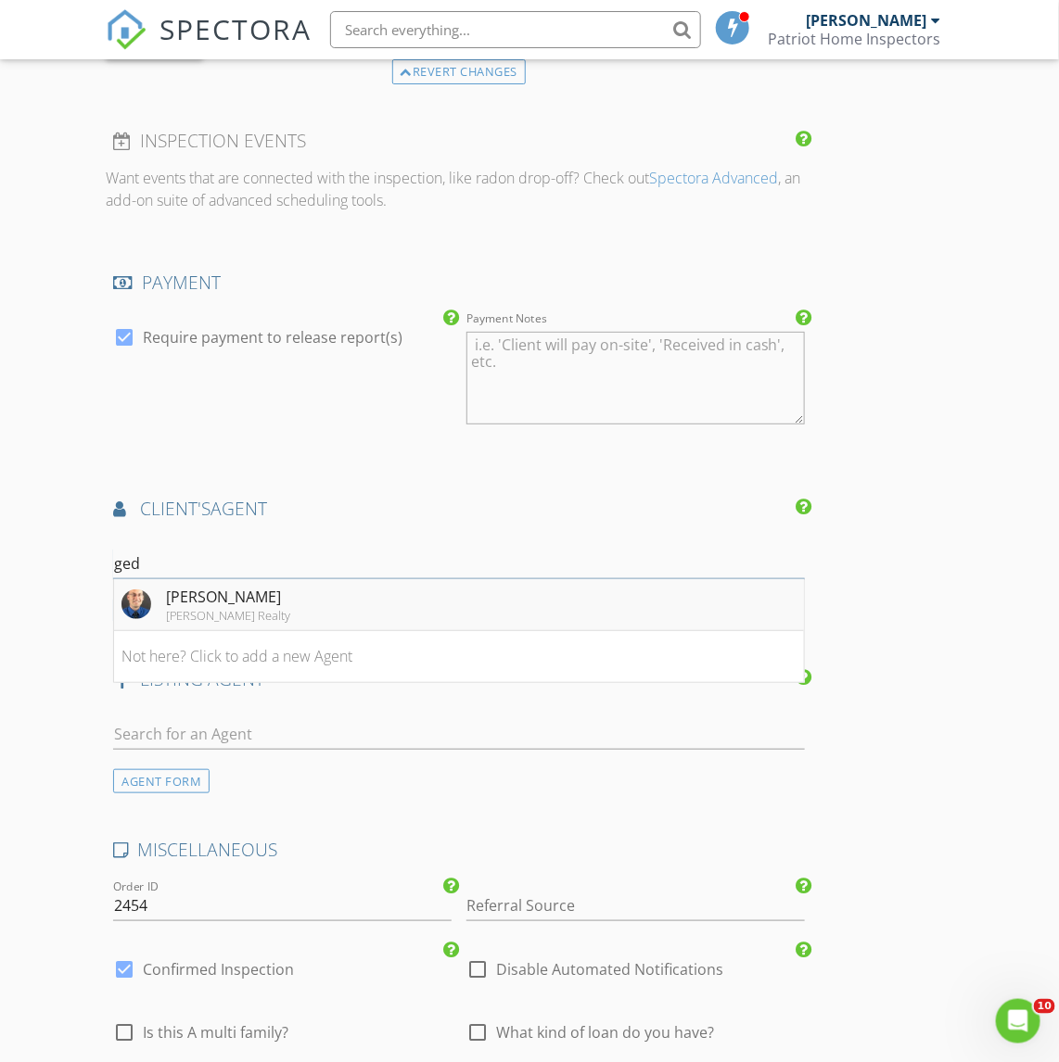
type input "ged"
click at [216, 608] on div "[PERSON_NAME]" at bounding box center [228, 597] width 124 height 22
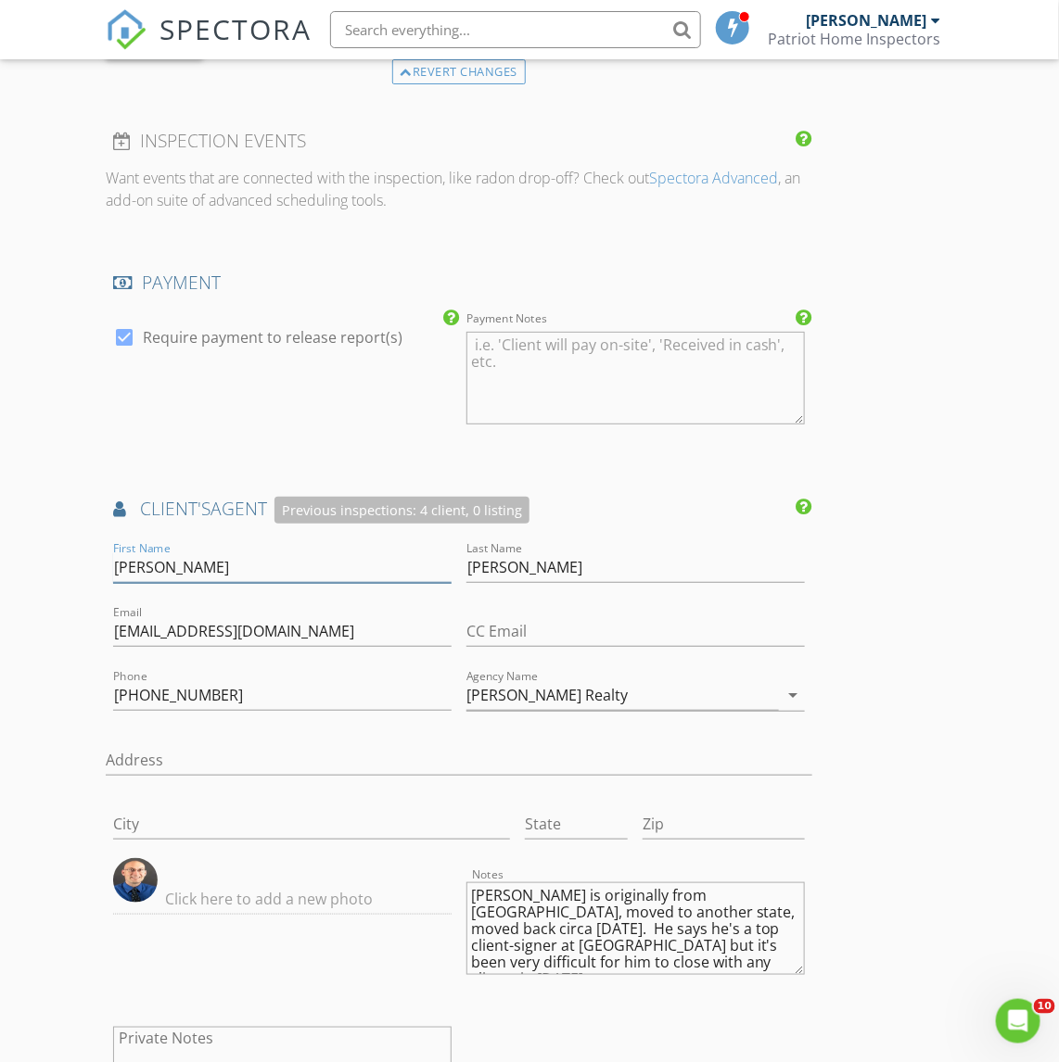
drag, startPoint x: 145, startPoint y: 571, endPoint x: 84, endPoint y: 581, distance: 61.1
click at [84, 581] on div "New Inspection Click here to use the New Order Form INSPECTOR(S) check_box [PER…" at bounding box center [529, 99] width 1059 height 4117
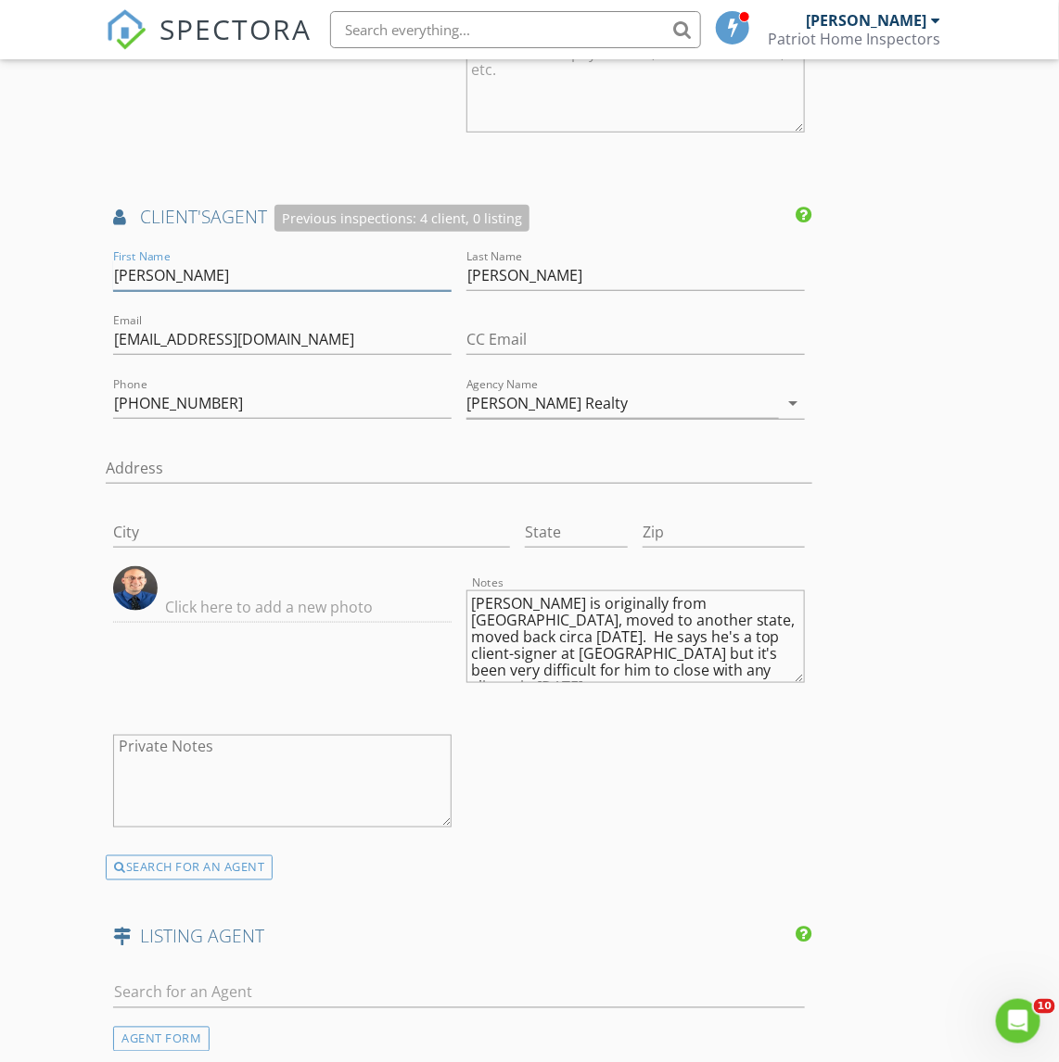
scroll to position [2434, 0]
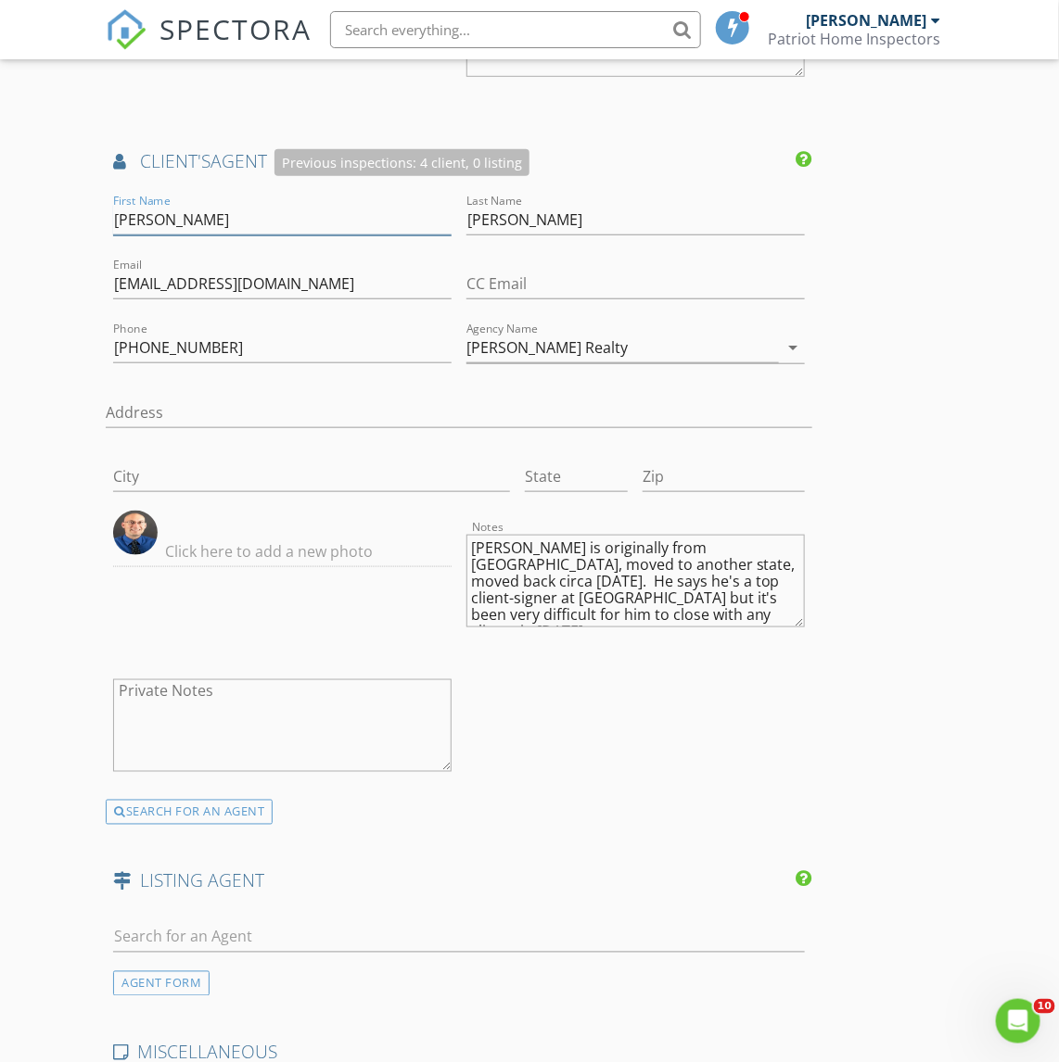
type input "[PERSON_NAME]"
click at [535, 769] on div "First Name [PERSON_NAME] Name [PERSON_NAME] Email [EMAIL_ADDRESS][DOMAIN_NAME] …" at bounding box center [459, 495] width 706 height 610
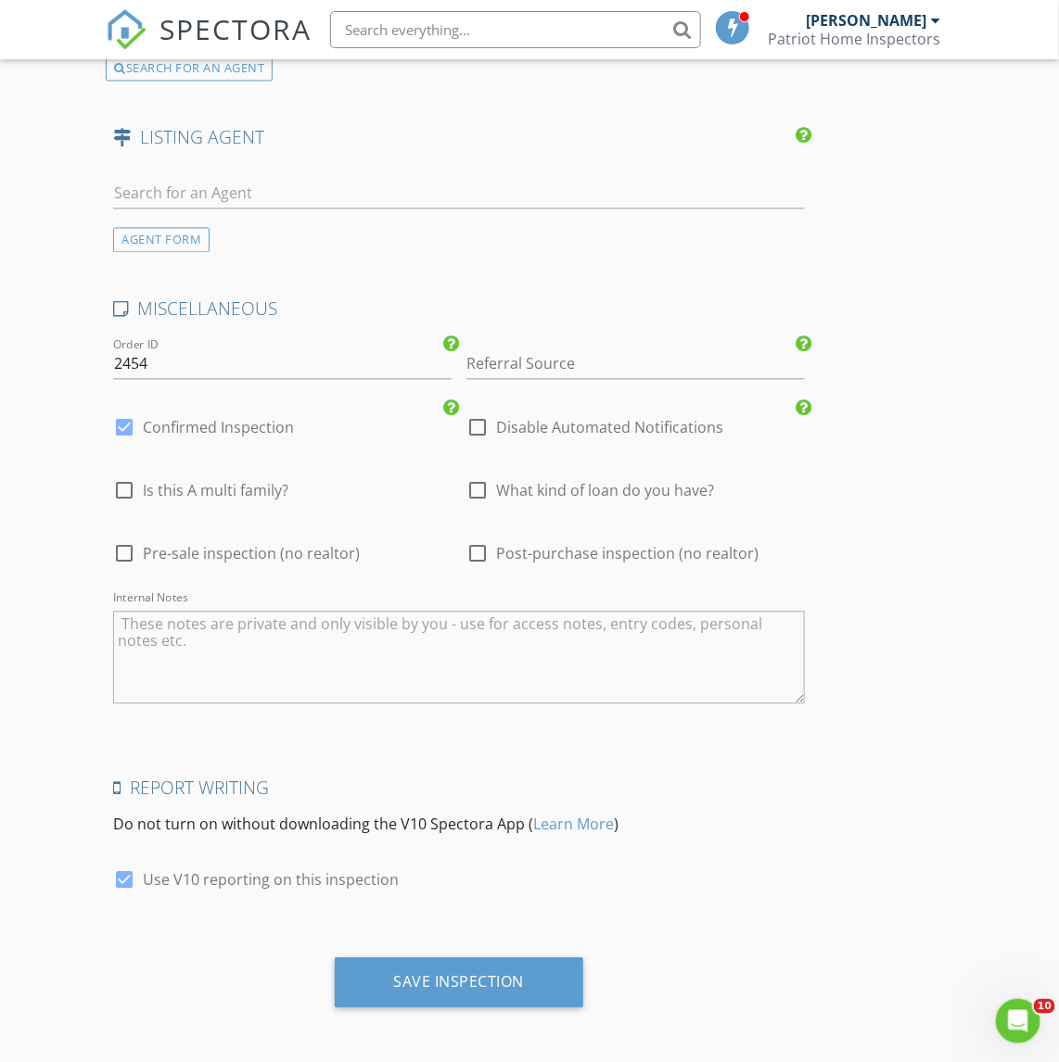
scroll to position [3185, 0]
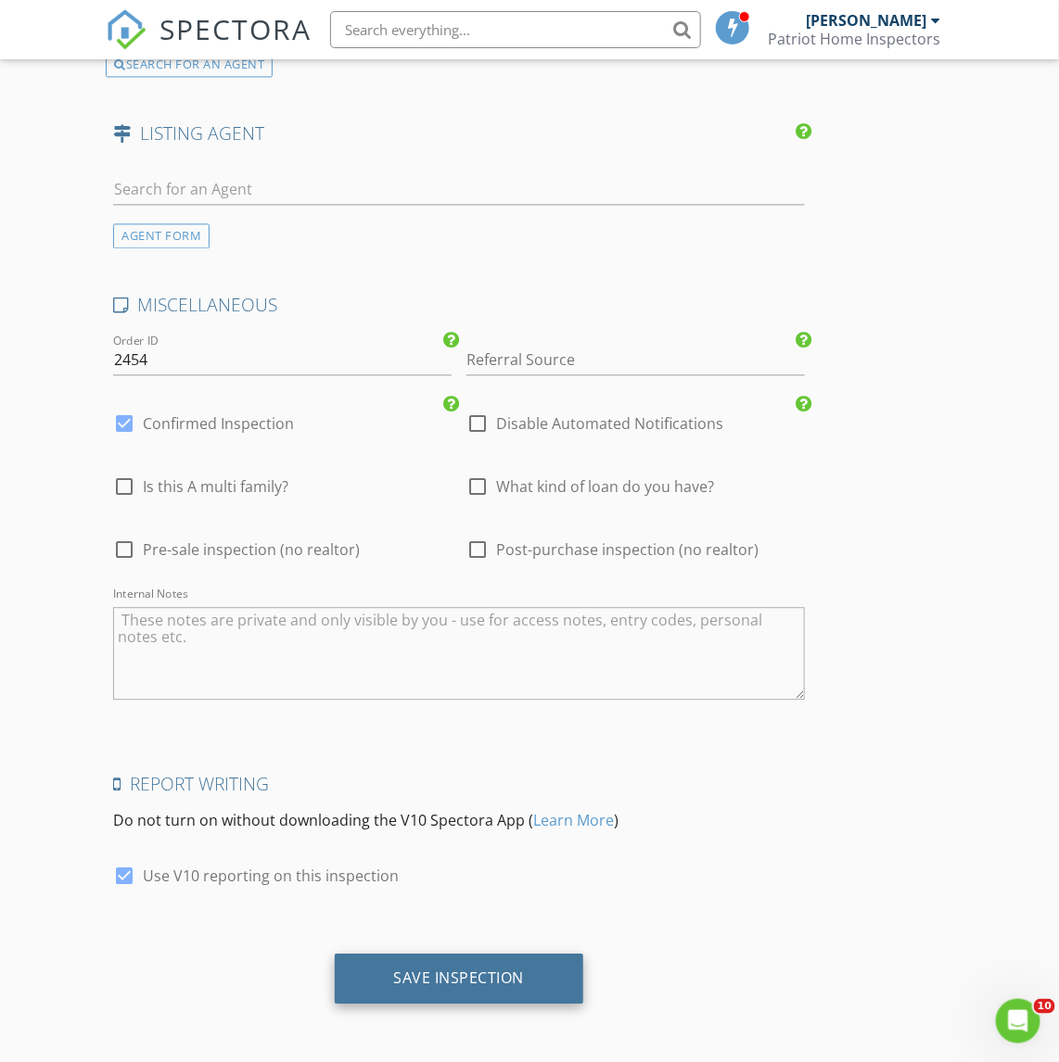
click at [405, 966] on div "Save Inspection" at bounding box center [459, 979] width 249 height 50
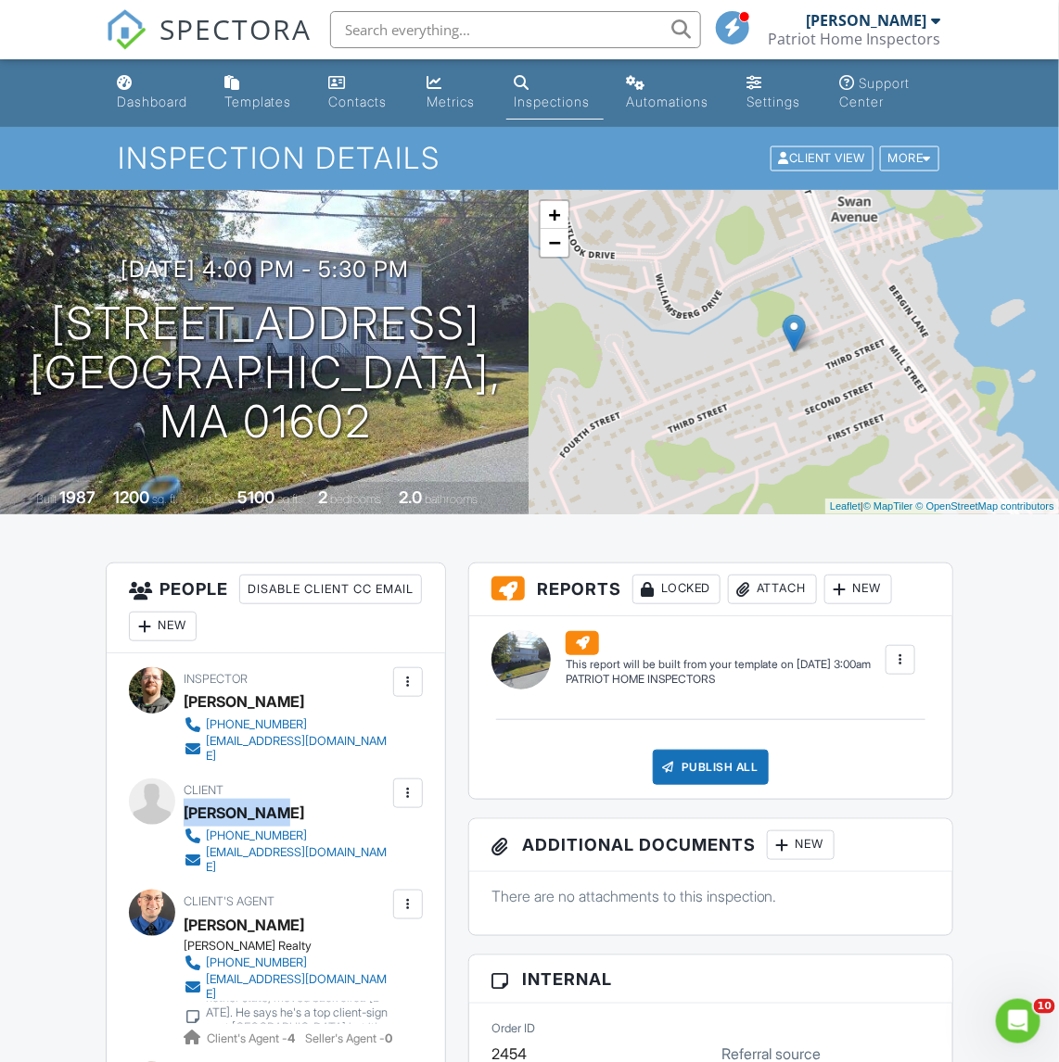
drag, startPoint x: 285, startPoint y: 800, endPoint x: 187, endPoint y: 793, distance: 97.6
click at [187, 799] on div "Kevin Adjei" at bounding box center [294, 813] width 220 height 28
drag, startPoint x: 357, startPoint y: 836, endPoint x: 206, endPoint y: 845, distance: 151.3
click at [206, 845] on div "508-332-2525 kevinadjei31@gmail.com" at bounding box center [294, 851] width 220 height 48
click at [225, 341] on h1 "14 Fourth St Worcester, MA 01602" at bounding box center [266, 372] width 472 height 146
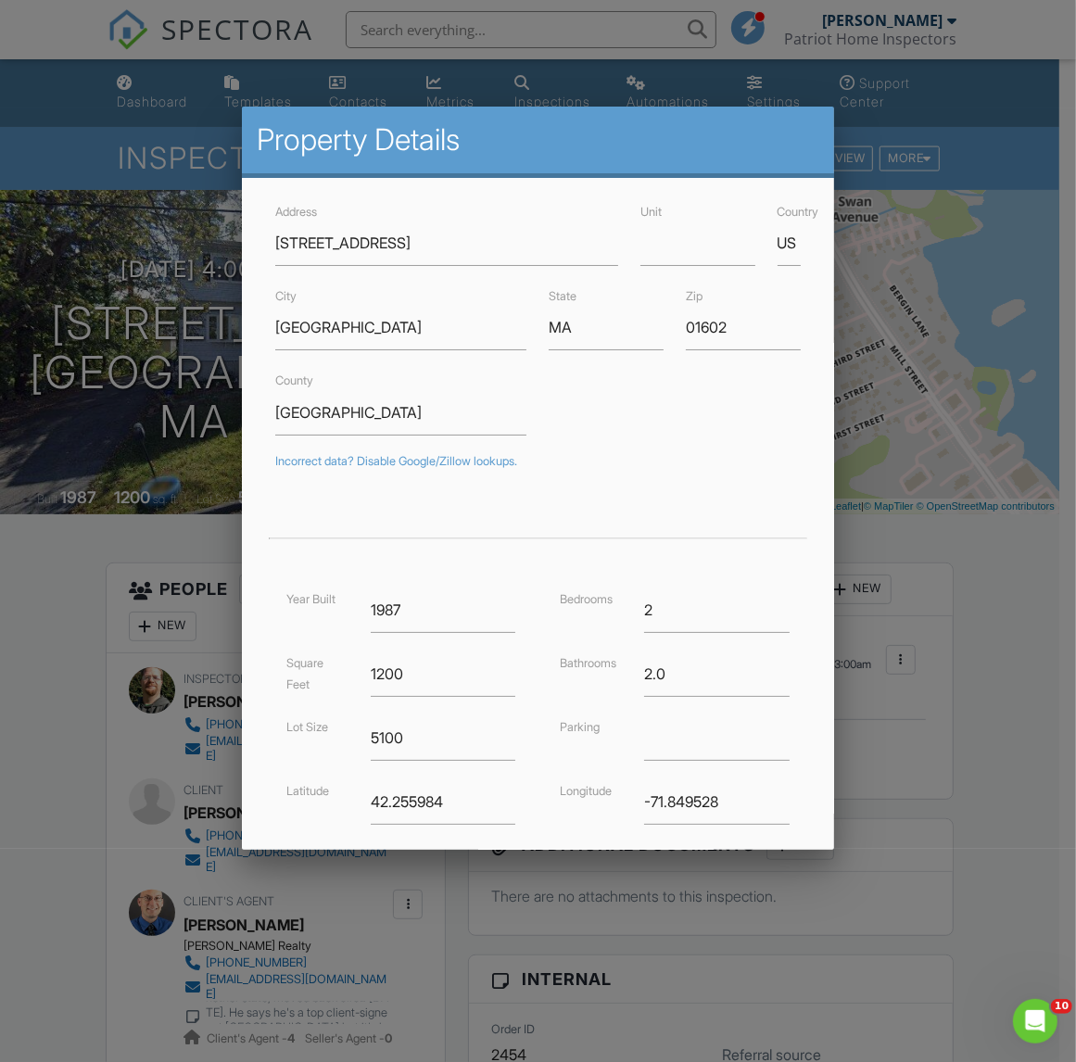
click at [71, 712] on div at bounding box center [538, 571] width 1076 height 1329
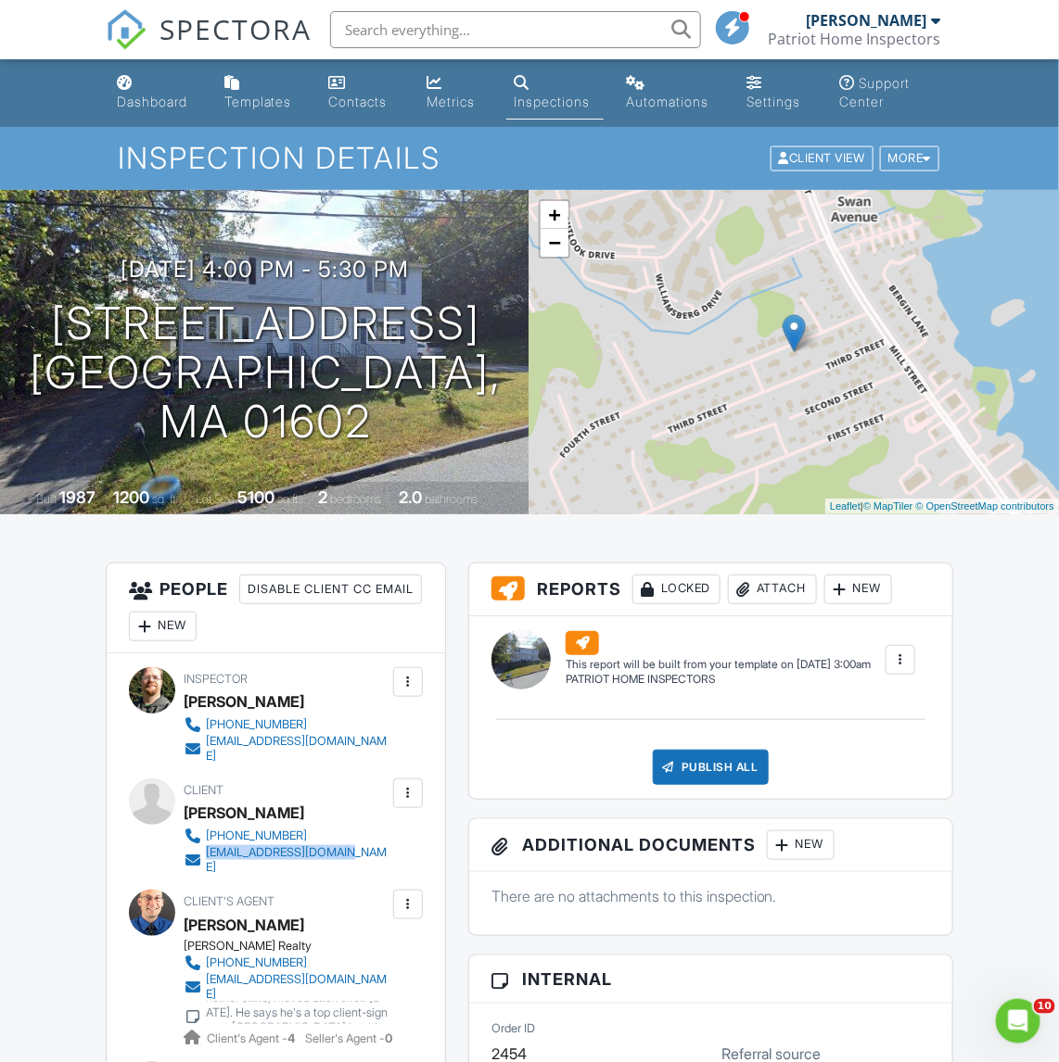
drag, startPoint x: 359, startPoint y: 834, endPoint x: 210, endPoint y: 844, distance: 149.5
click at [210, 844] on div "Client Kevin Adjei 508-332-2525 kevinadjei31@gmail.com" at bounding box center [331, 827] width 294 height 96
drag, startPoint x: 280, startPoint y: 795, endPoint x: 187, endPoint y: 798, distance: 92.8
click at [187, 799] on div "Kevin Adjei" at bounding box center [294, 813] width 220 height 28
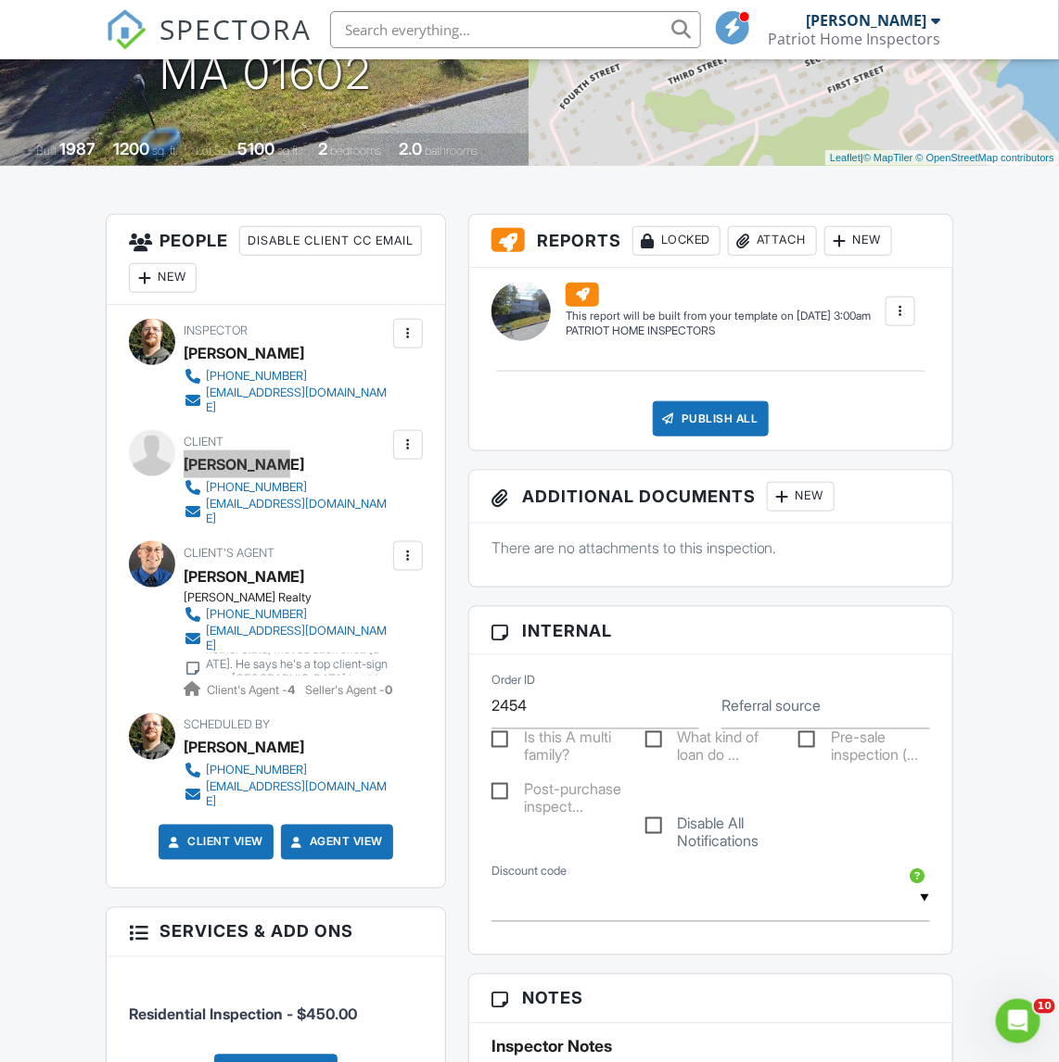
scroll to position [348, 0]
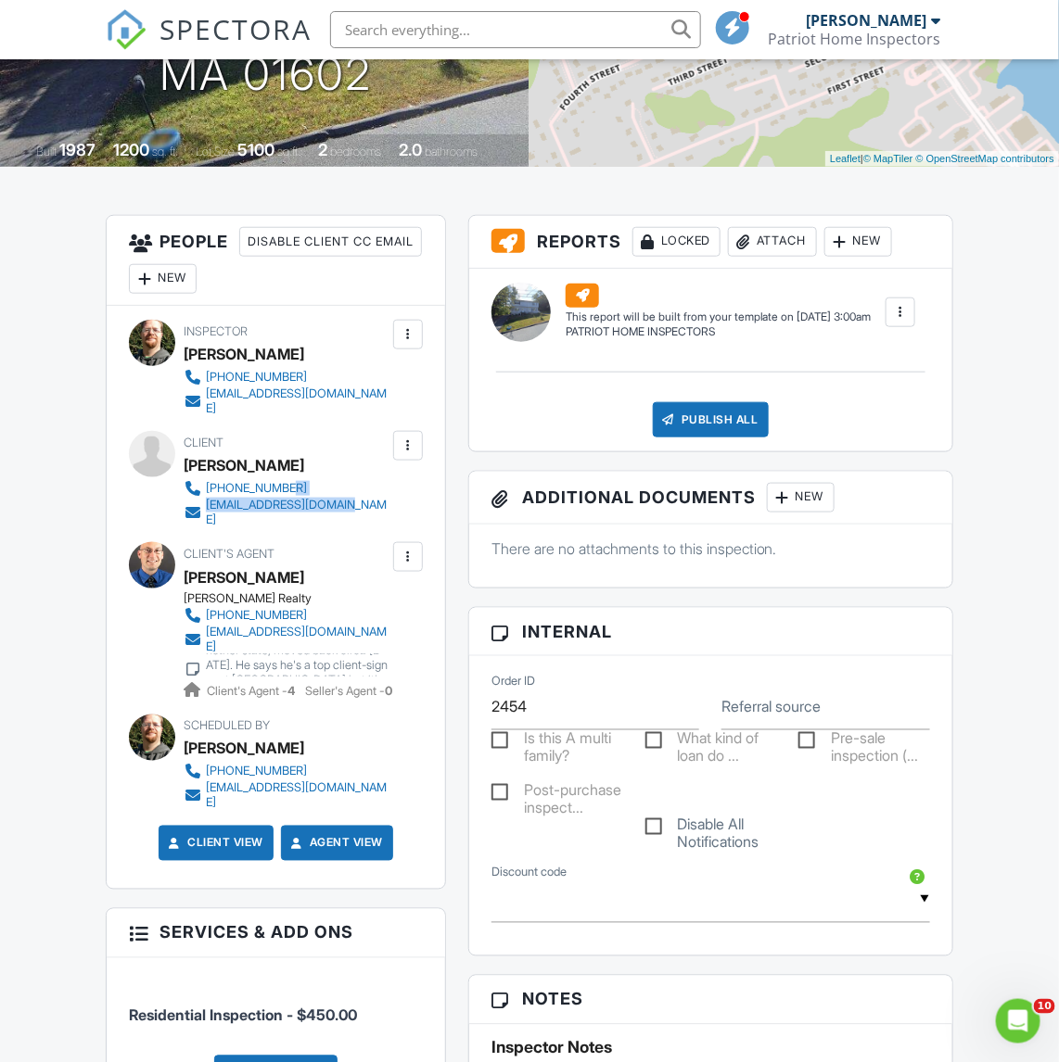
drag, startPoint x: 358, startPoint y: 496, endPoint x: 358, endPoint y: 482, distance: 13.9
click at [358, 482] on div "508-332-2525 kevinadjei31@gmail.com" at bounding box center [294, 503] width 220 height 48
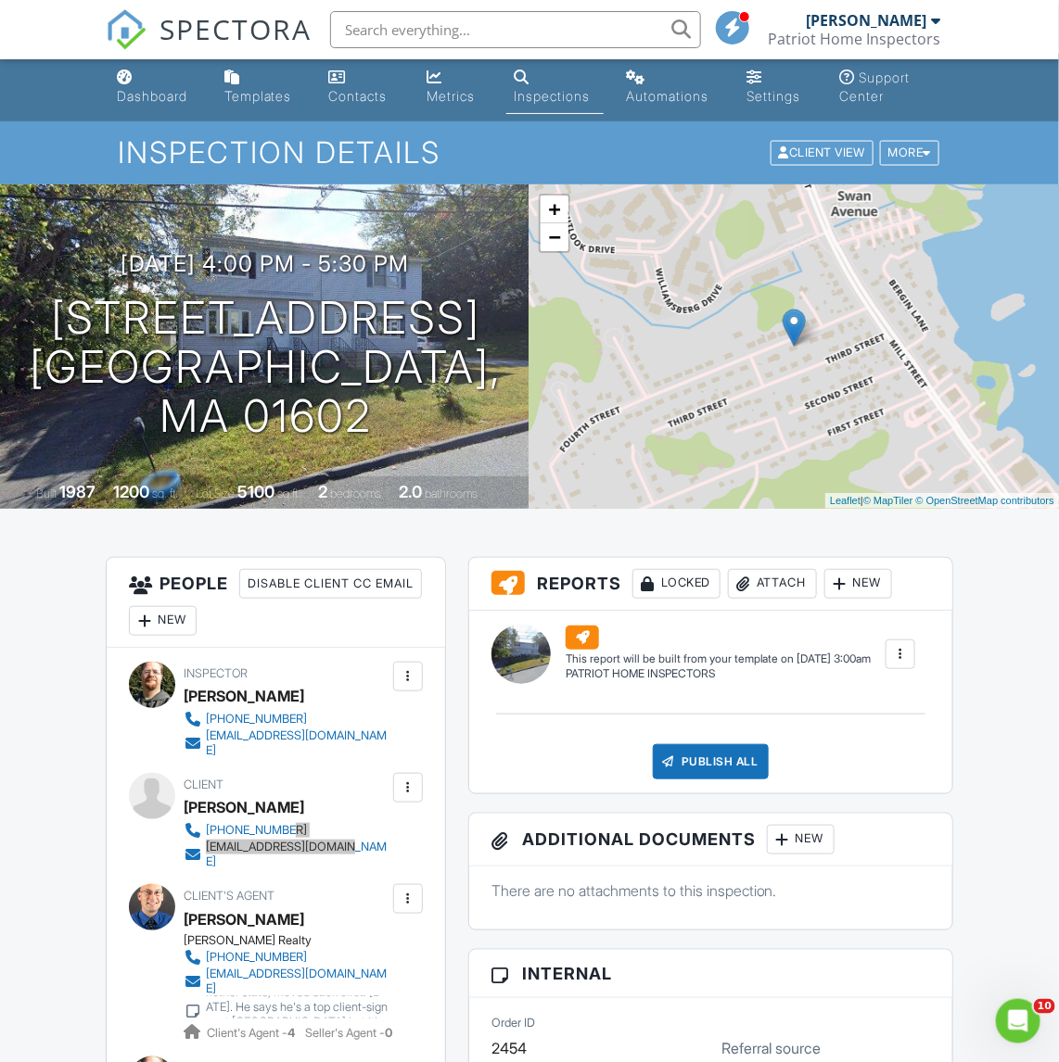
scroll to position [0, 0]
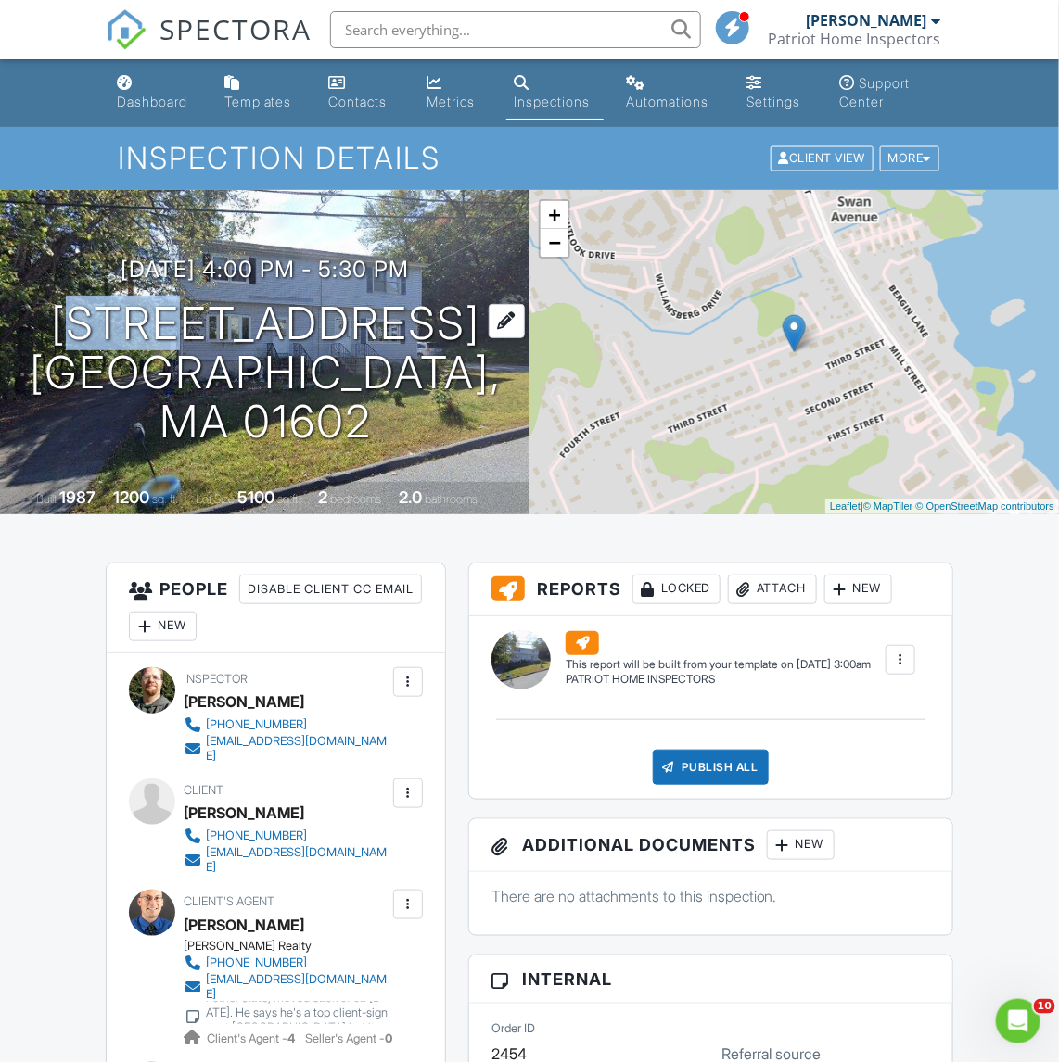
drag, startPoint x: 184, startPoint y: 334, endPoint x: 272, endPoint y: 378, distance: 98.7
click at [293, 375] on h1 "14 Fourth St Worcester, MA 01602" at bounding box center [266, 372] width 472 height 146
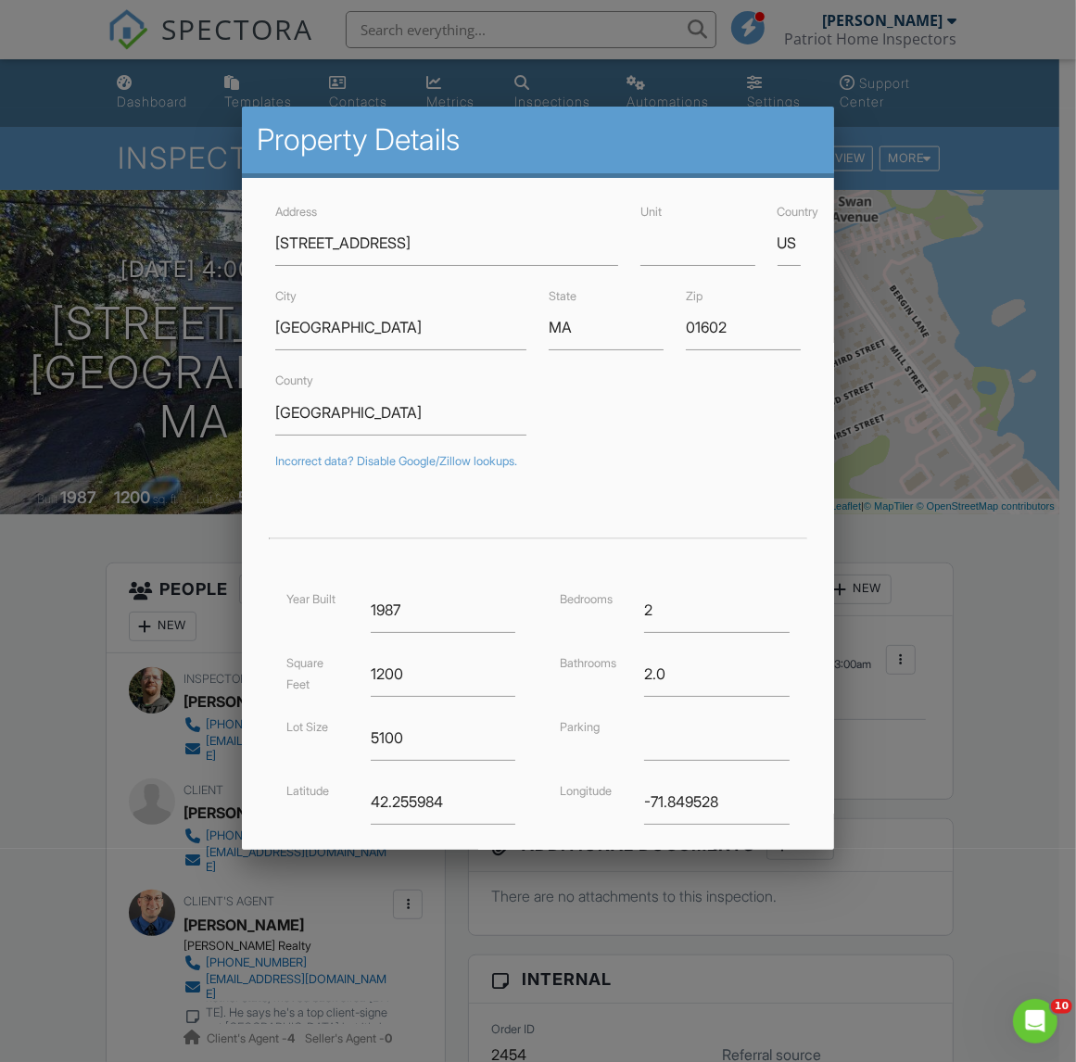
click at [74, 686] on div at bounding box center [538, 571] width 1076 height 1329
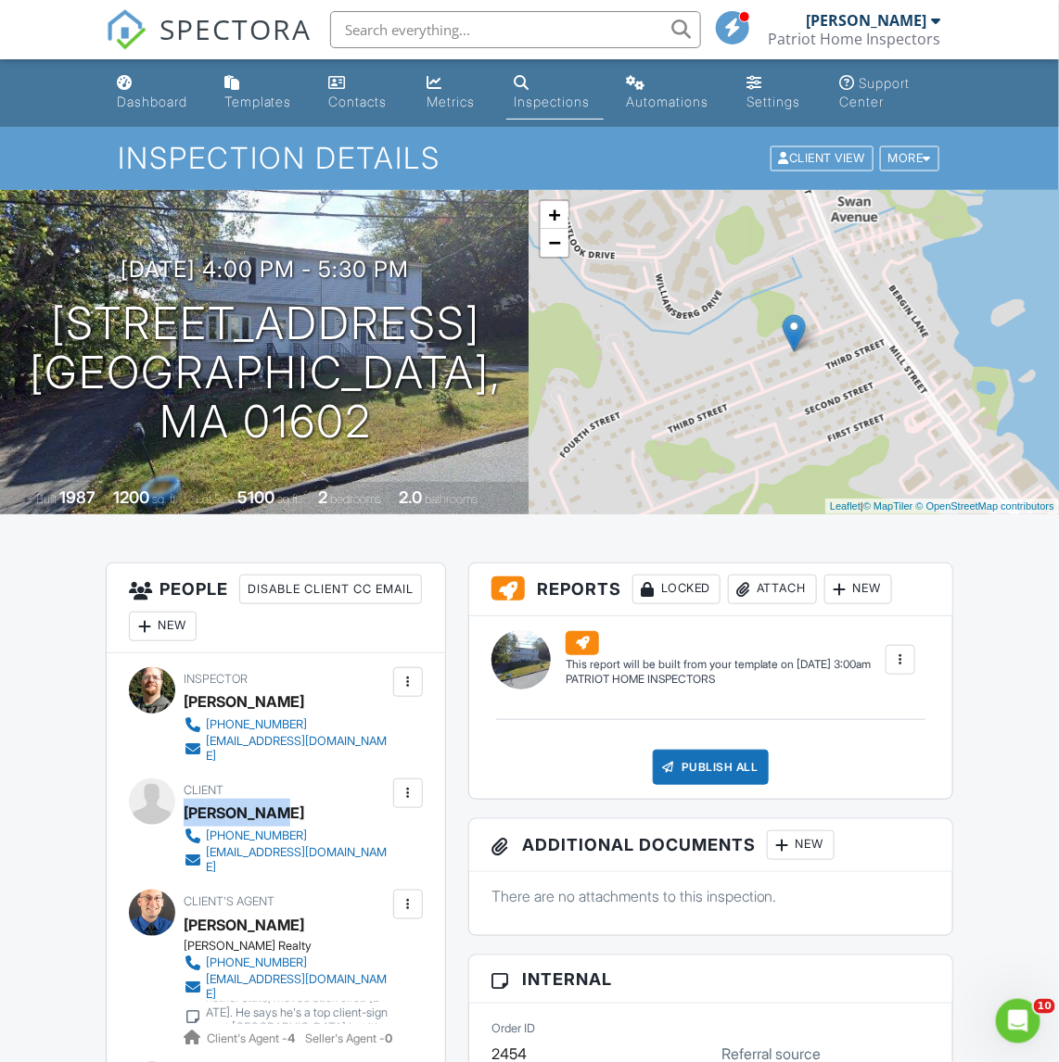
drag, startPoint x: 279, startPoint y: 794, endPoint x: 186, endPoint y: 794, distance: 92.7
click at [186, 799] on div "Kevin Adjei" at bounding box center [294, 813] width 220 height 28
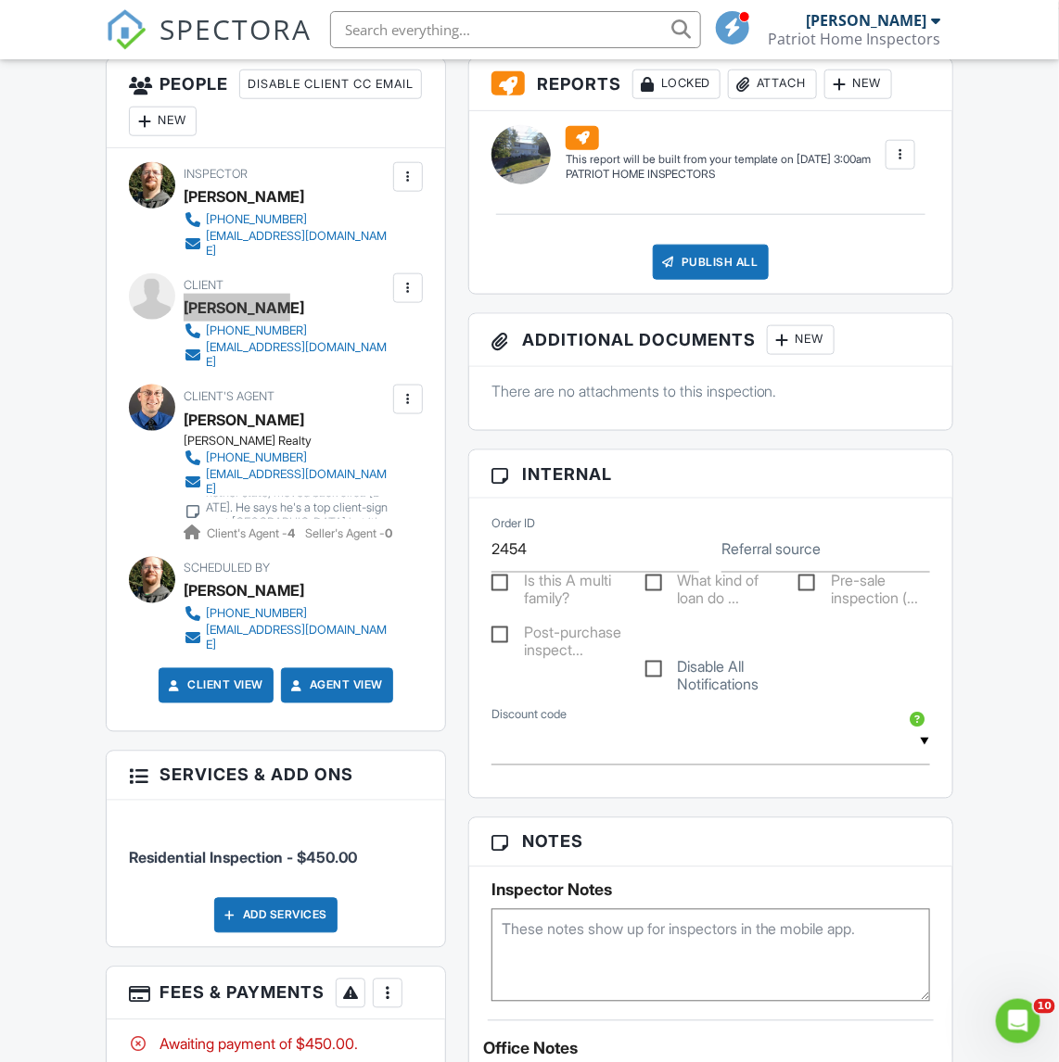
scroll to position [464, 0]
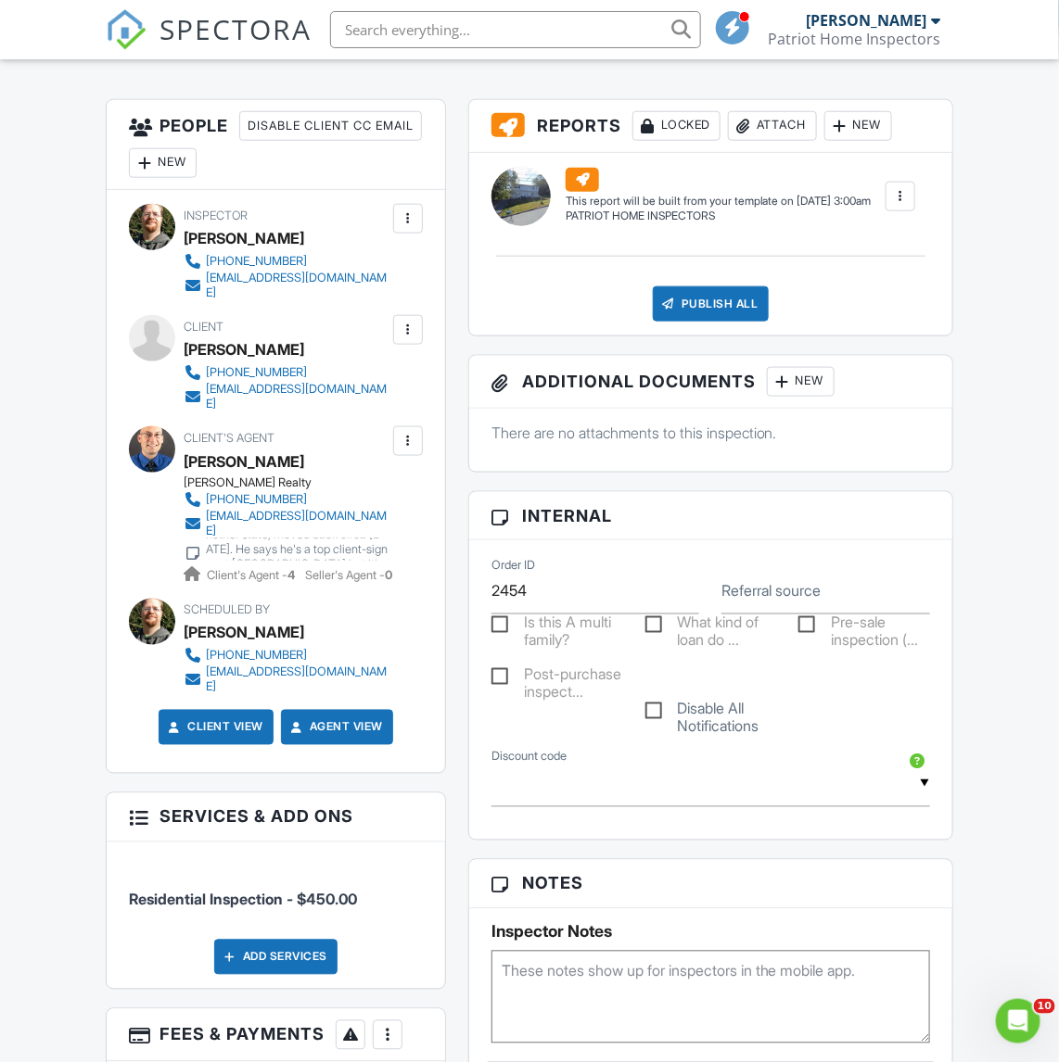
click at [65, 637] on div "Dashboard Templates Contacts Metrics Inspections Automations Settings Support C…" at bounding box center [529, 764] width 1059 height 2337
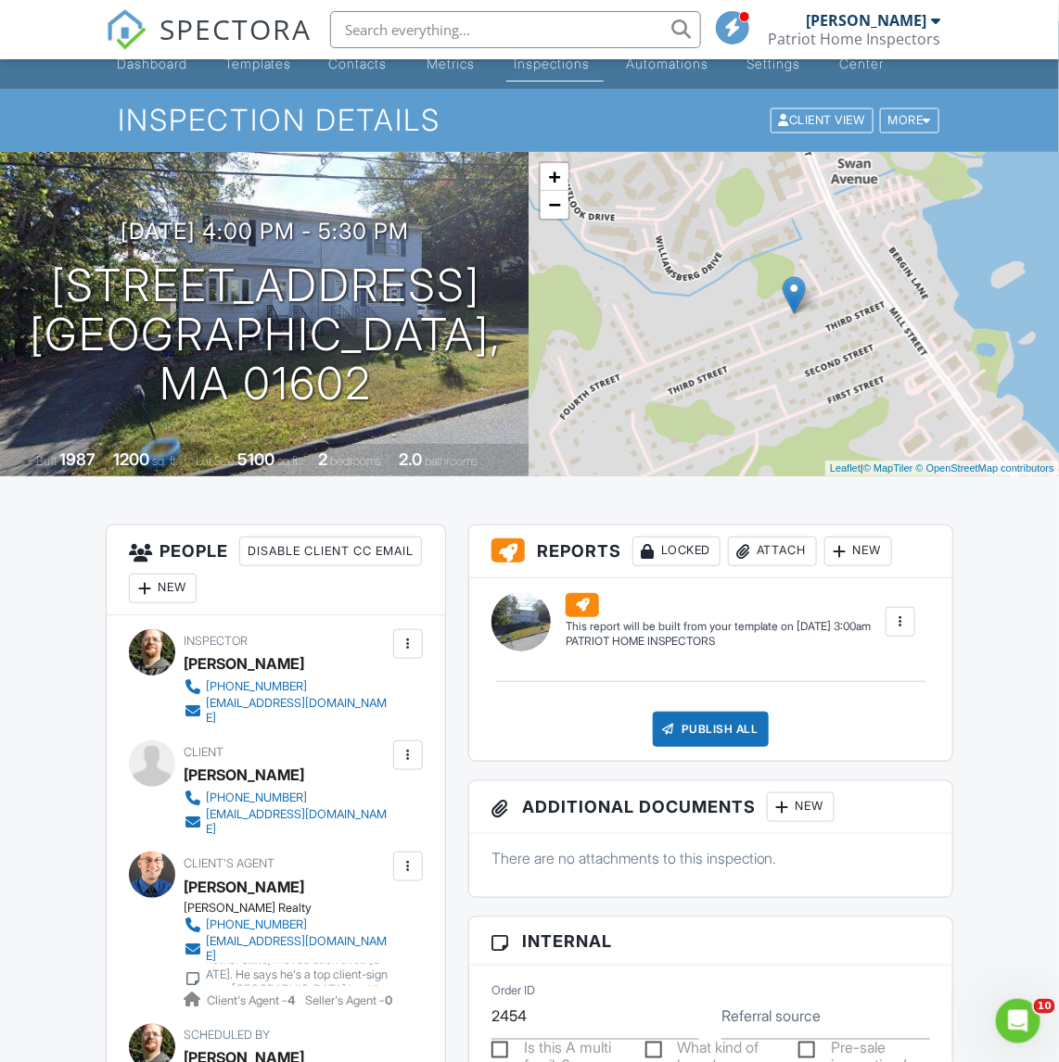
scroll to position [0, 0]
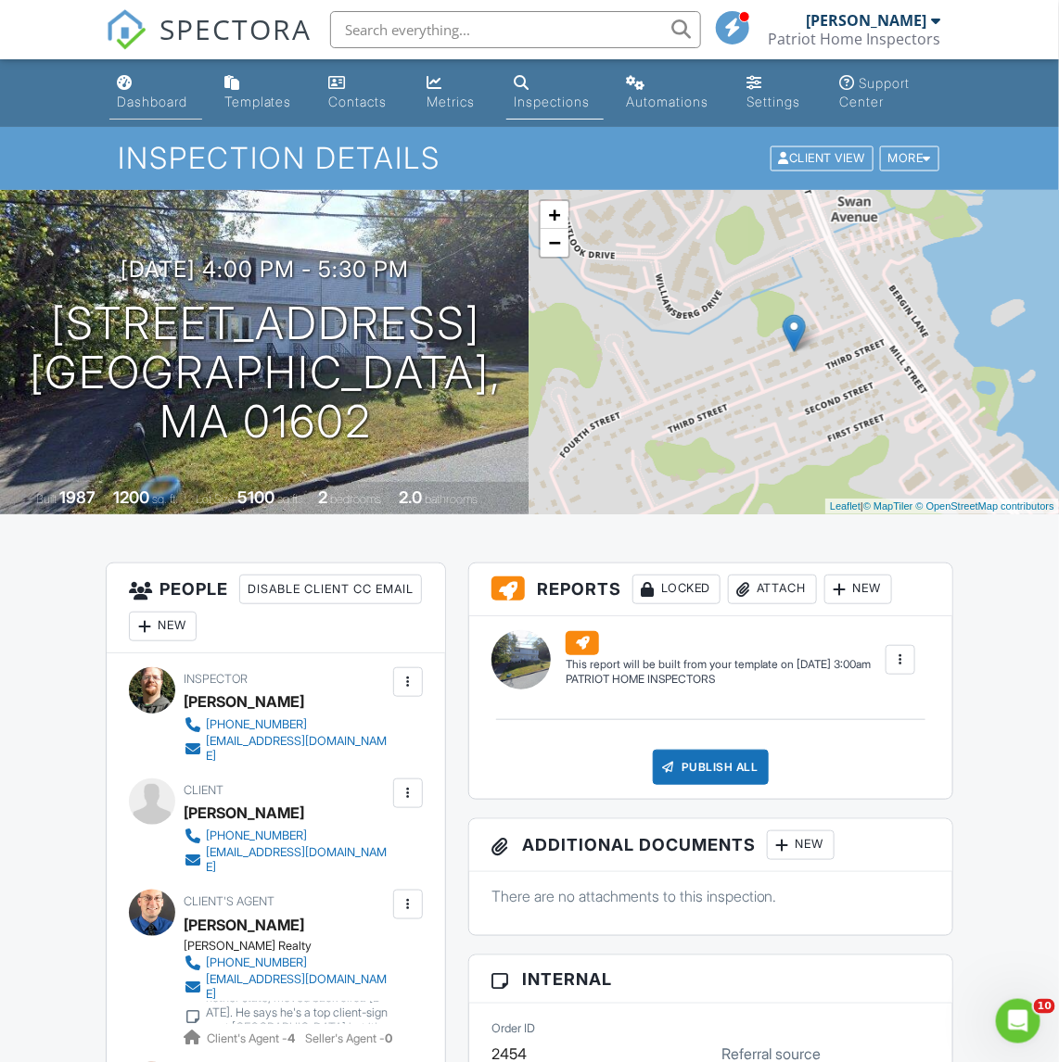
click at [159, 94] on div "Dashboard" at bounding box center [152, 102] width 70 height 16
